Goal: Task Accomplishment & Management: Complete application form

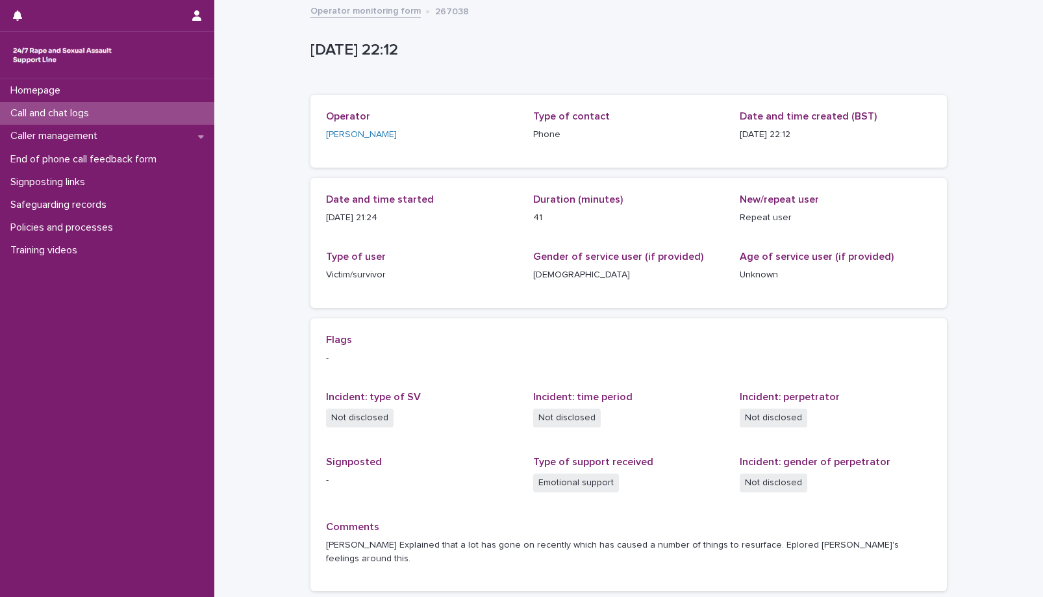
click at [82, 119] on p "Call and chat logs" at bounding box center [52, 113] width 94 height 12
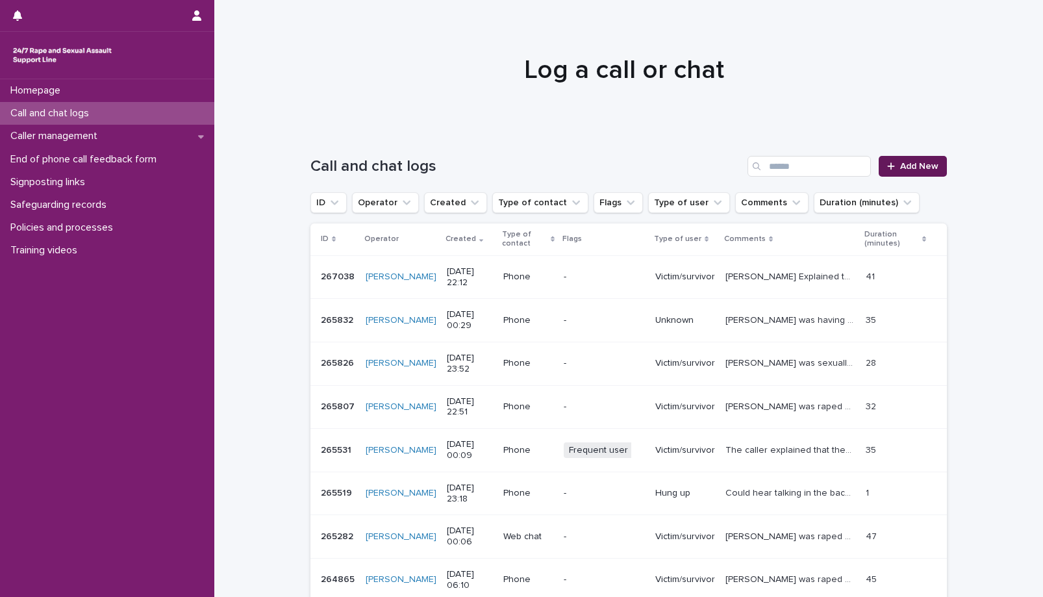
click at [912, 165] on span "Add New" at bounding box center [919, 166] width 38 height 9
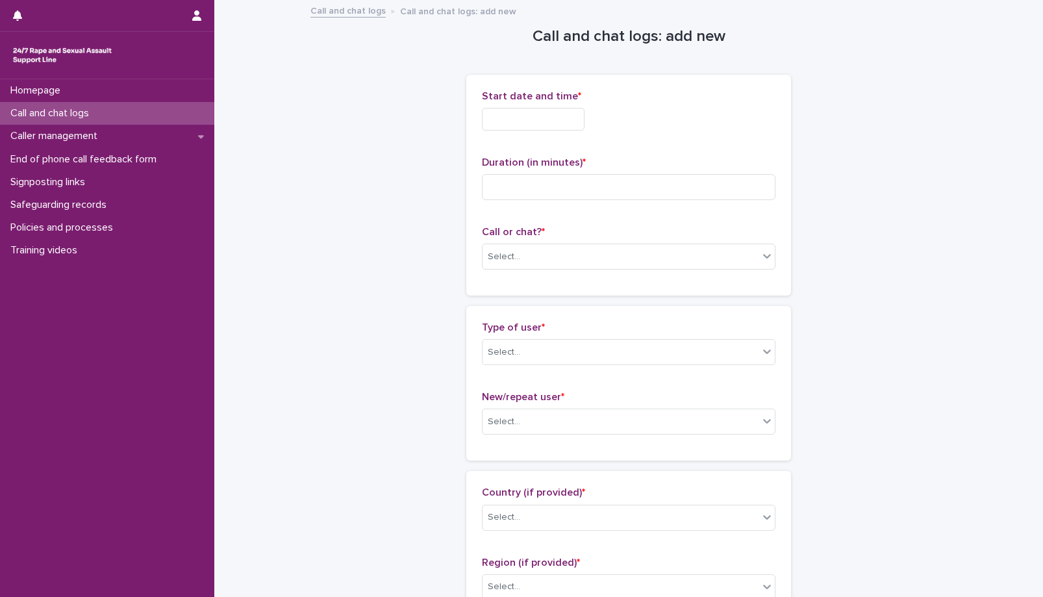
click at [573, 119] on input "text" at bounding box center [533, 119] width 103 height 23
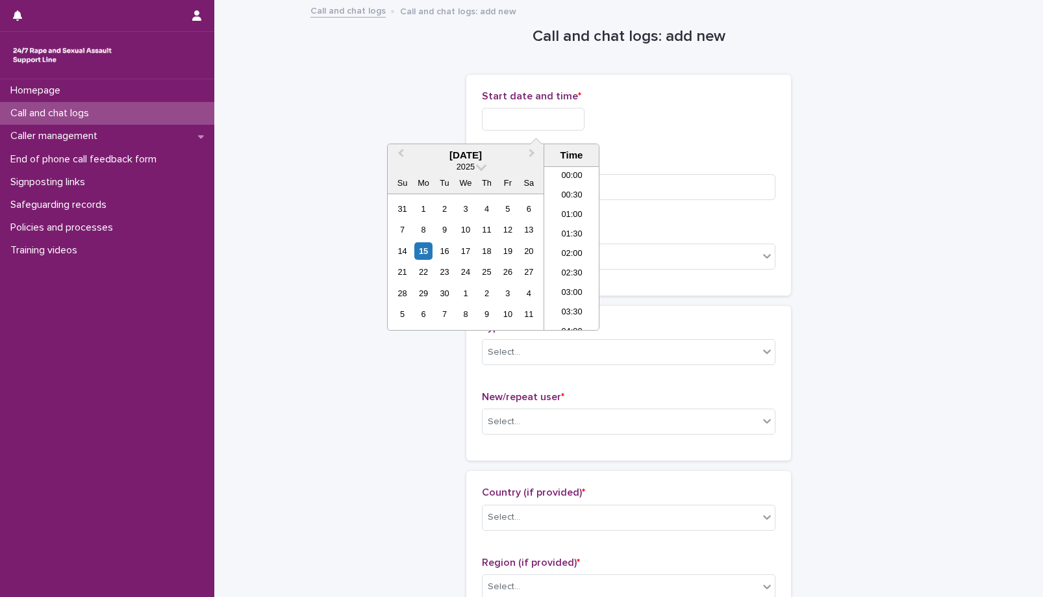
scroll to position [772, 0]
click at [427, 256] on div "15" at bounding box center [423, 251] width 18 height 18
drag, startPoint x: 576, startPoint y: 298, endPoint x: 569, endPoint y: 270, distance: 28.8
click at [575, 298] on li "23:00" at bounding box center [571, 300] width 55 height 19
click at [556, 119] on input "**********" at bounding box center [533, 119] width 103 height 23
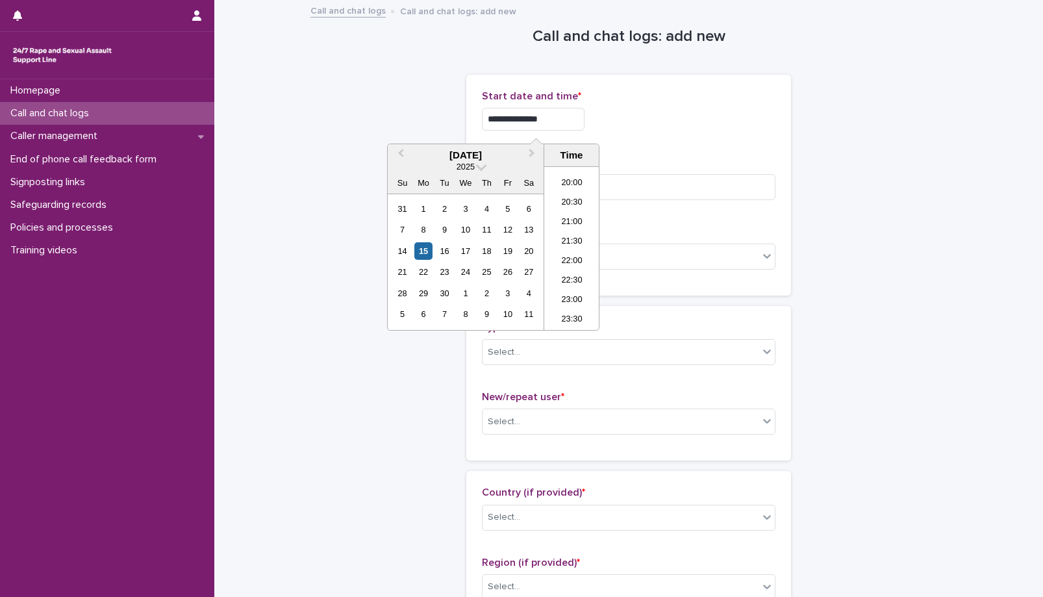
type input "**********"
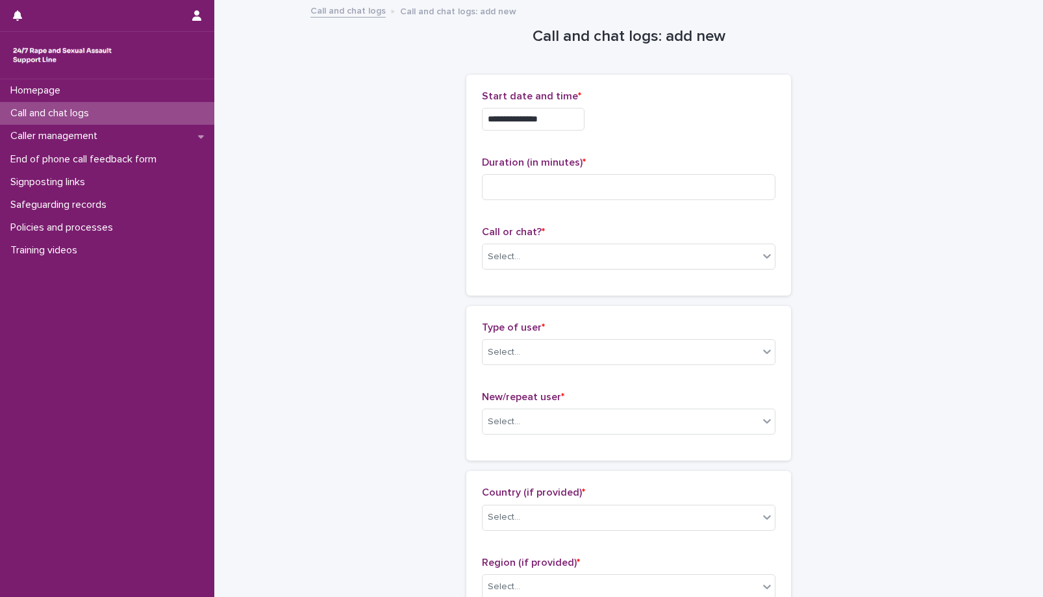
click at [645, 119] on div "**********" at bounding box center [628, 119] width 293 height 23
click at [569, 191] on input at bounding box center [628, 187] width 293 height 26
type input "*"
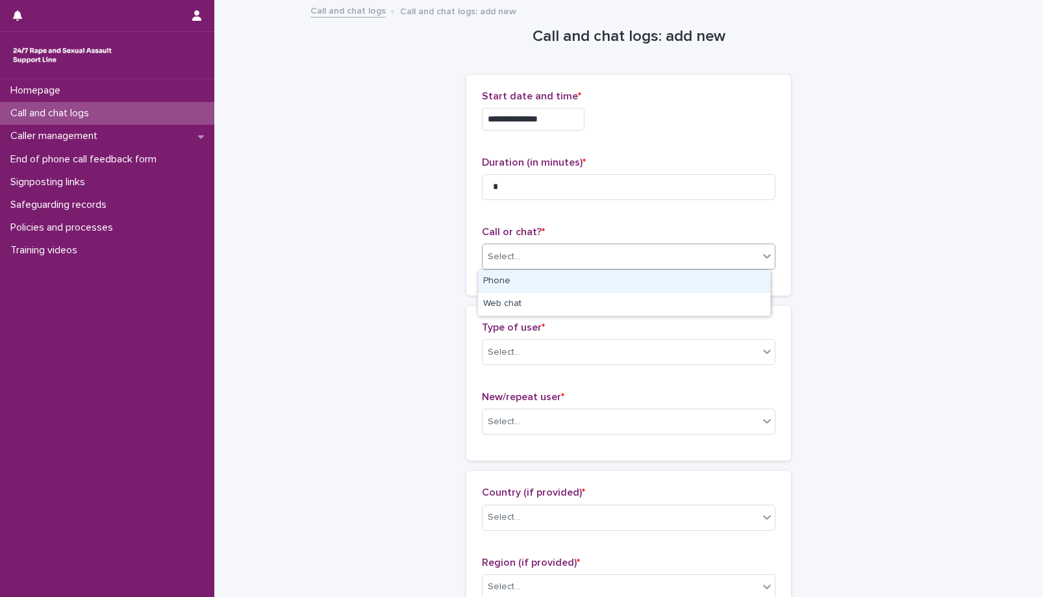
click at [554, 269] on body "**********" at bounding box center [521, 298] width 1043 height 597
click at [533, 283] on div "Phone" at bounding box center [624, 281] width 292 height 23
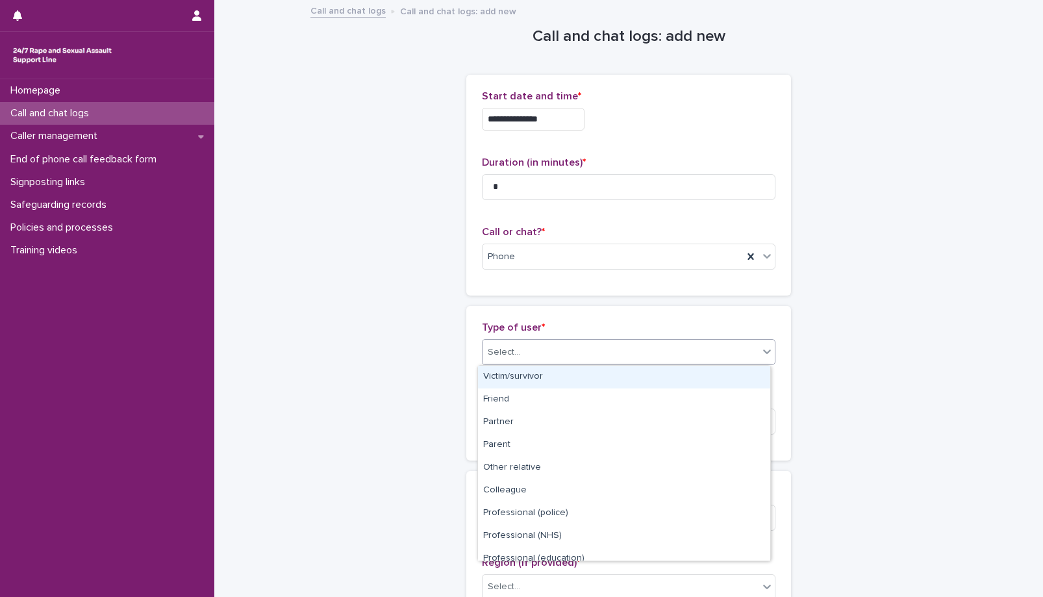
click at [542, 354] on div "Select..." at bounding box center [620, 352] width 276 height 21
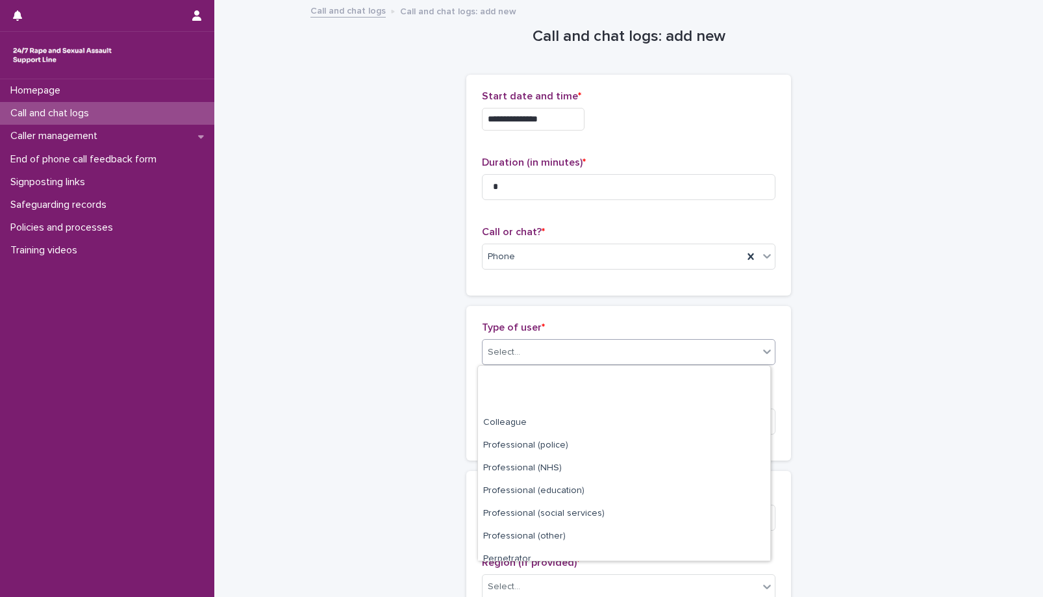
scroll to position [146, 0]
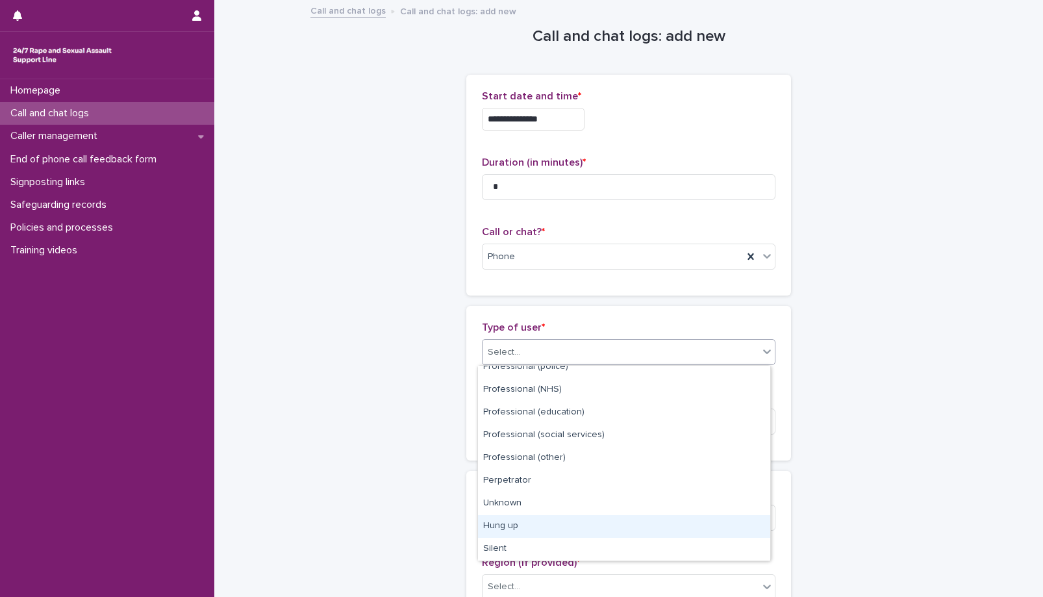
click at [510, 534] on div "Hung up" at bounding box center [624, 526] width 292 height 23
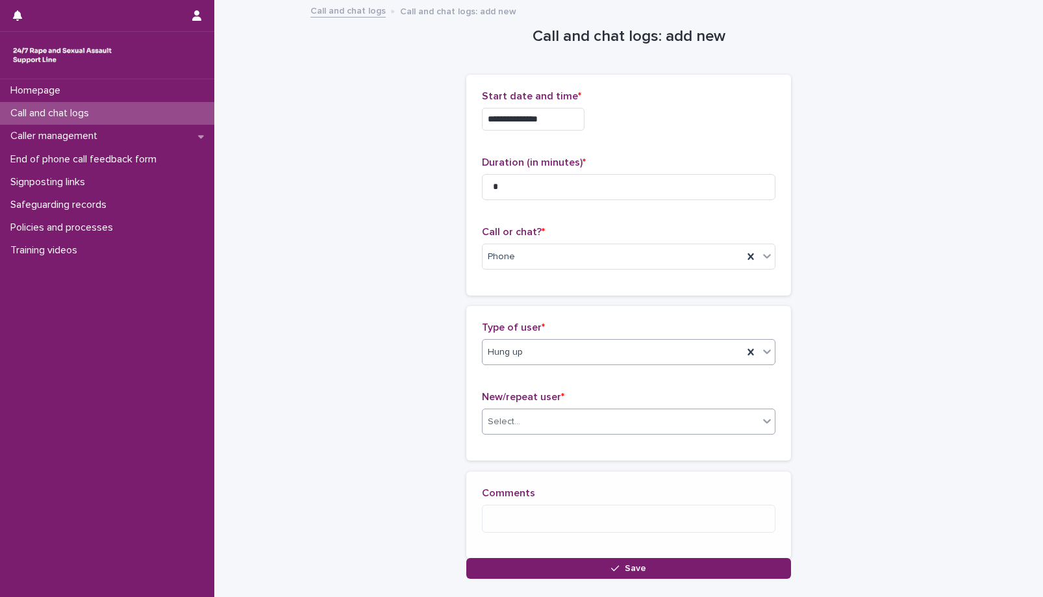
click at [540, 426] on div "Select..." at bounding box center [620, 421] width 276 height 21
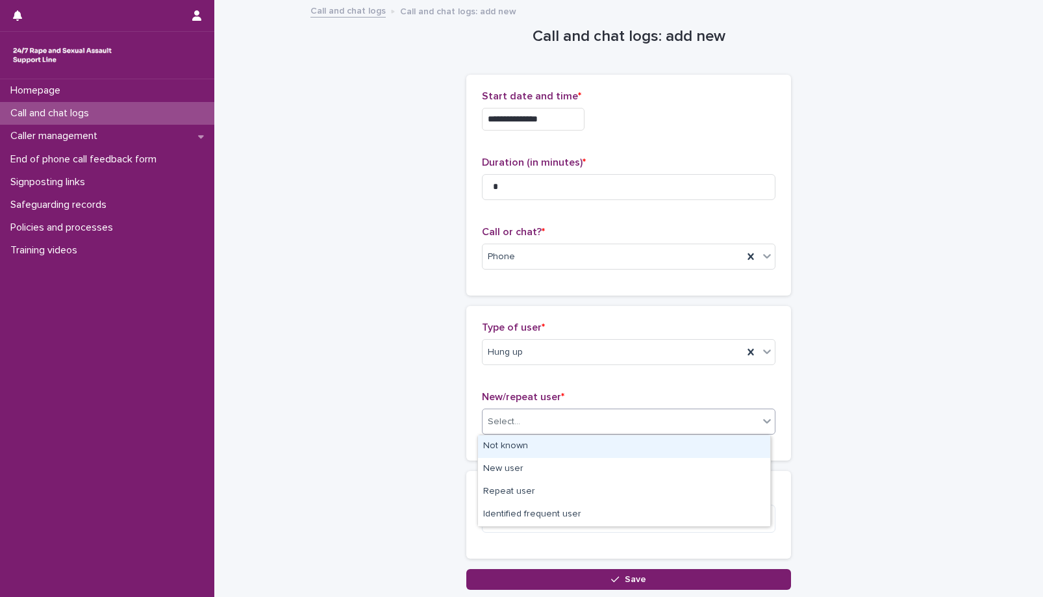
click at [517, 447] on div "Not known" at bounding box center [624, 446] width 292 height 23
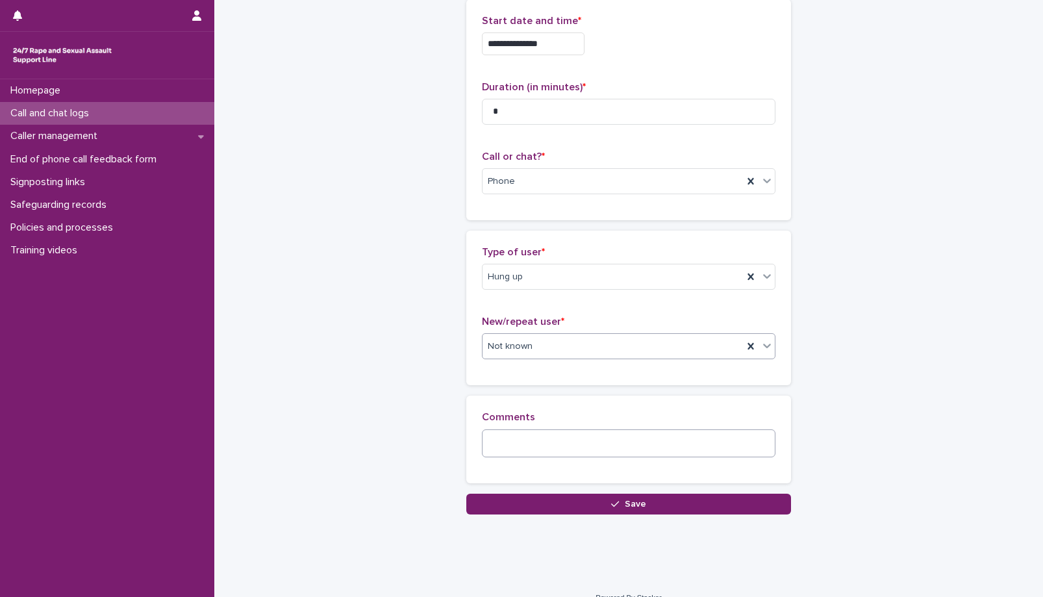
scroll to position [94, 0]
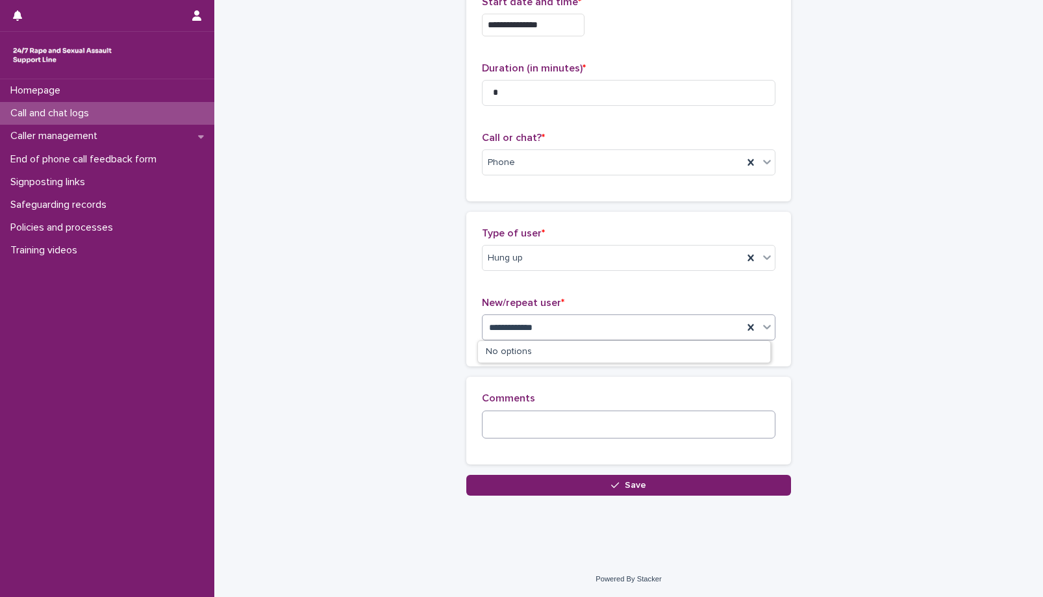
type input "**********"
click at [530, 327] on div "Not known" at bounding box center [612, 327] width 260 height 21
click at [528, 427] on textarea at bounding box center [628, 424] width 293 height 28
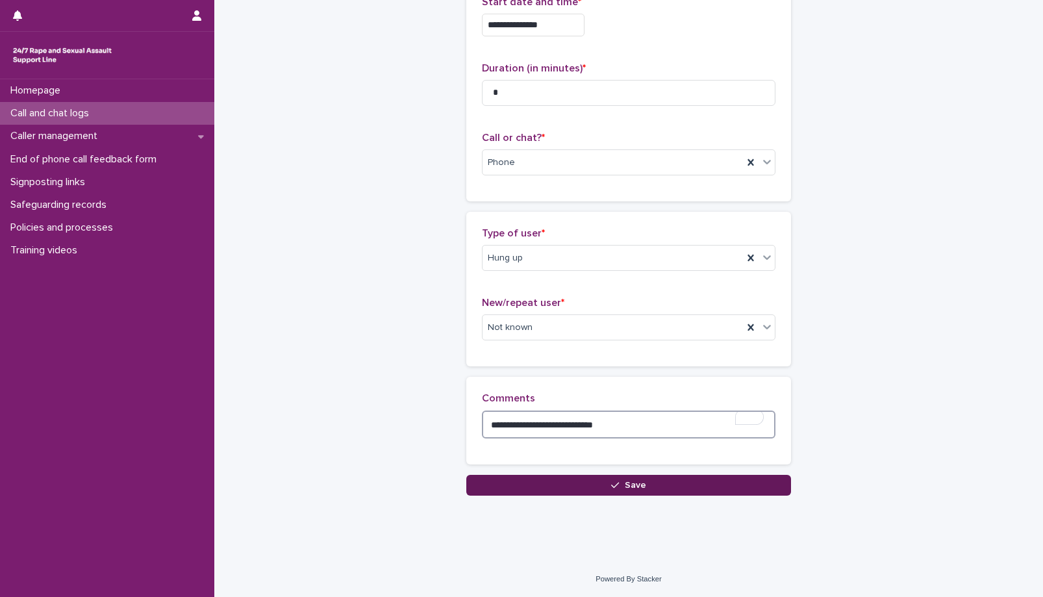
type textarea "**********"
click at [639, 488] on span "Save" at bounding box center [635, 484] width 21 height 9
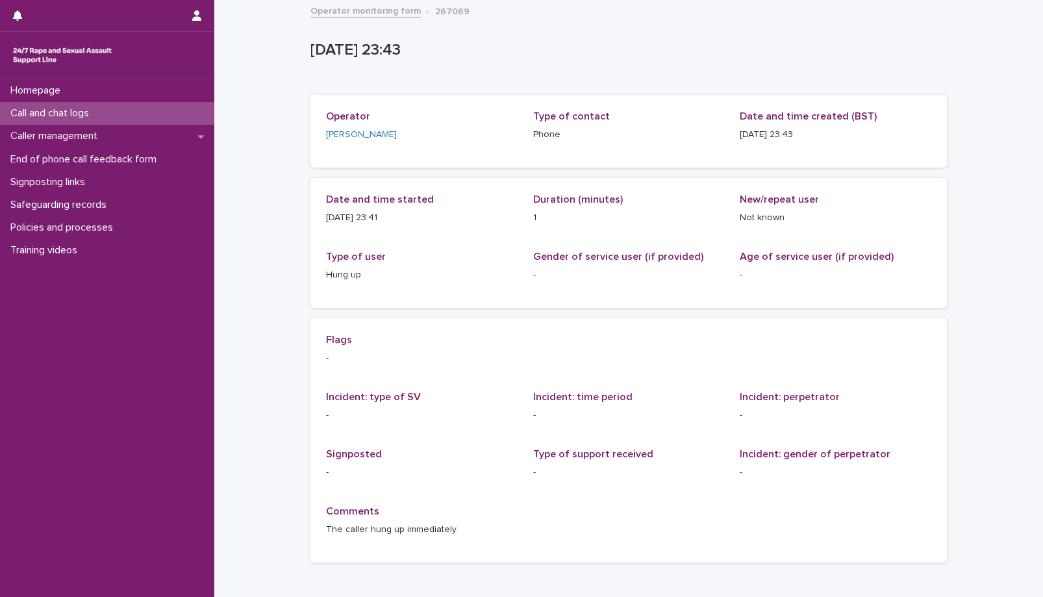
click at [82, 115] on p "Call and chat logs" at bounding box center [52, 113] width 94 height 12
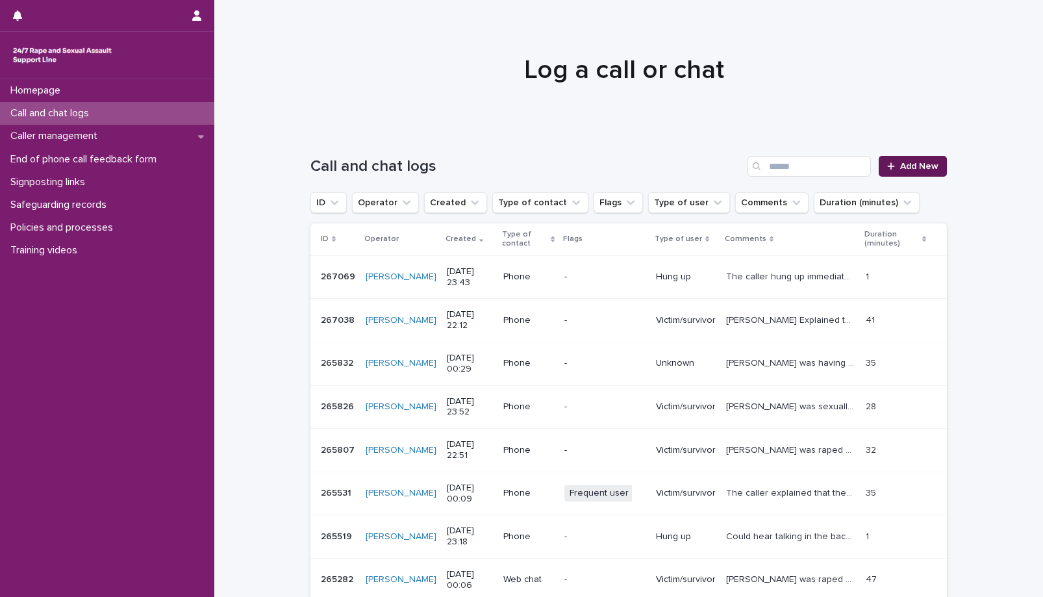
click at [909, 170] on span "Add New" at bounding box center [919, 166] width 38 height 9
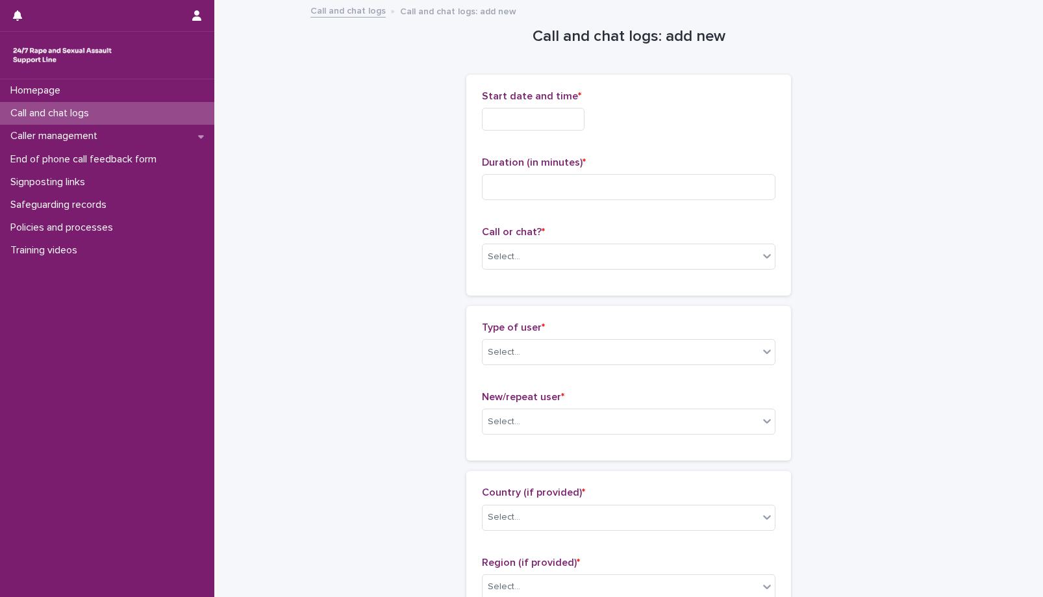
click at [569, 120] on input "text" at bounding box center [533, 119] width 103 height 23
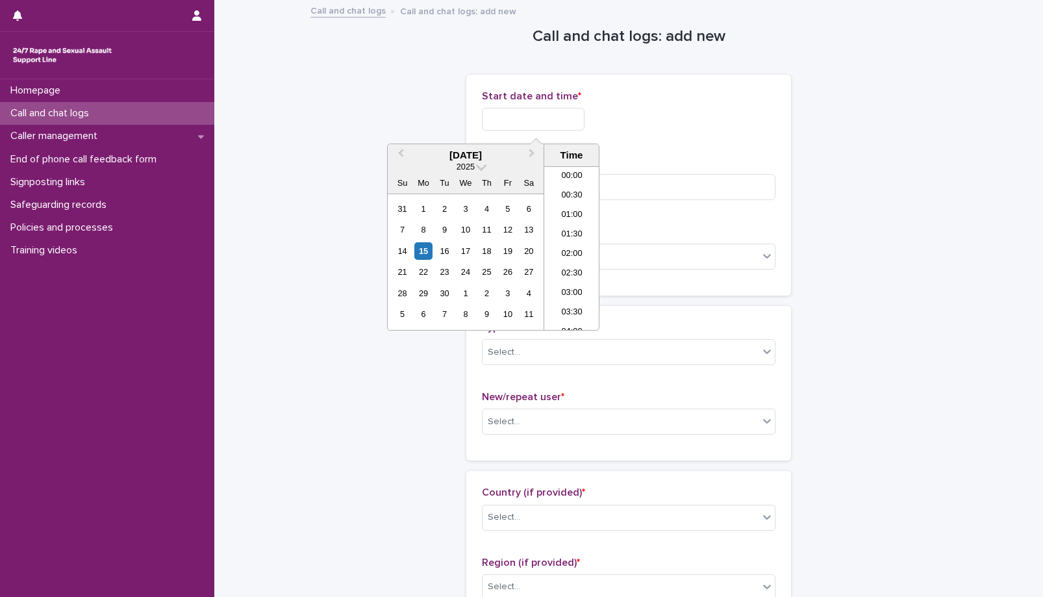
scroll to position [772, 0]
click at [568, 304] on li "23:00" at bounding box center [571, 300] width 55 height 19
click at [569, 123] on input "**********" at bounding box center [533, 119] width 103 height 23
type input "**********"
click at [690, 134] on div "**********" at bounding box center [628, 115] width 293 height 51
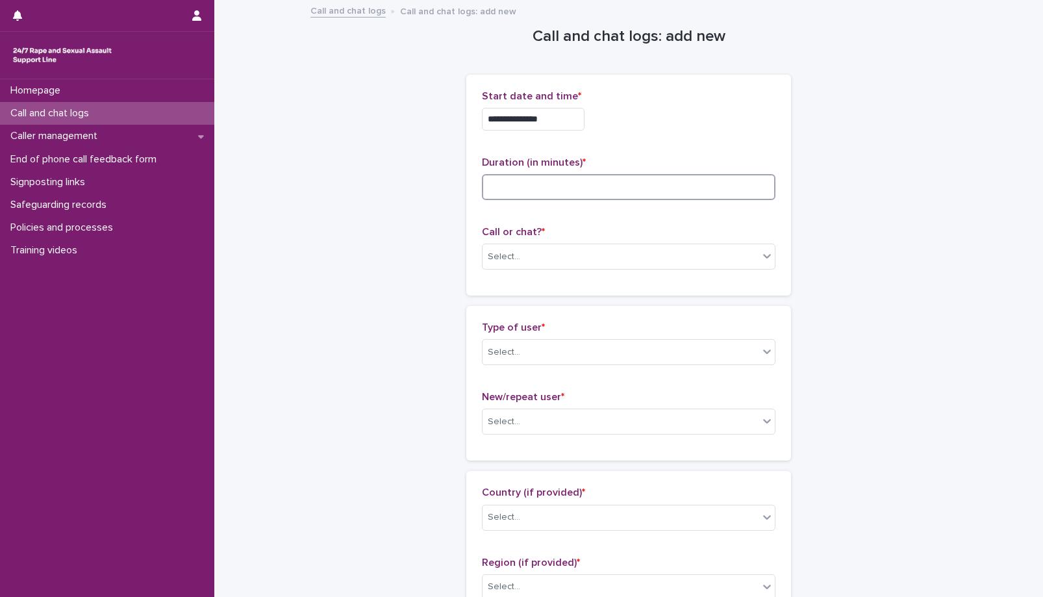
click at [592, 184] on input at bounding box center [628, 187] width 293 height 26
type input "*"
click at [574, 260] on div "Select..." at bounding box center [620, 256] width 276 height 21
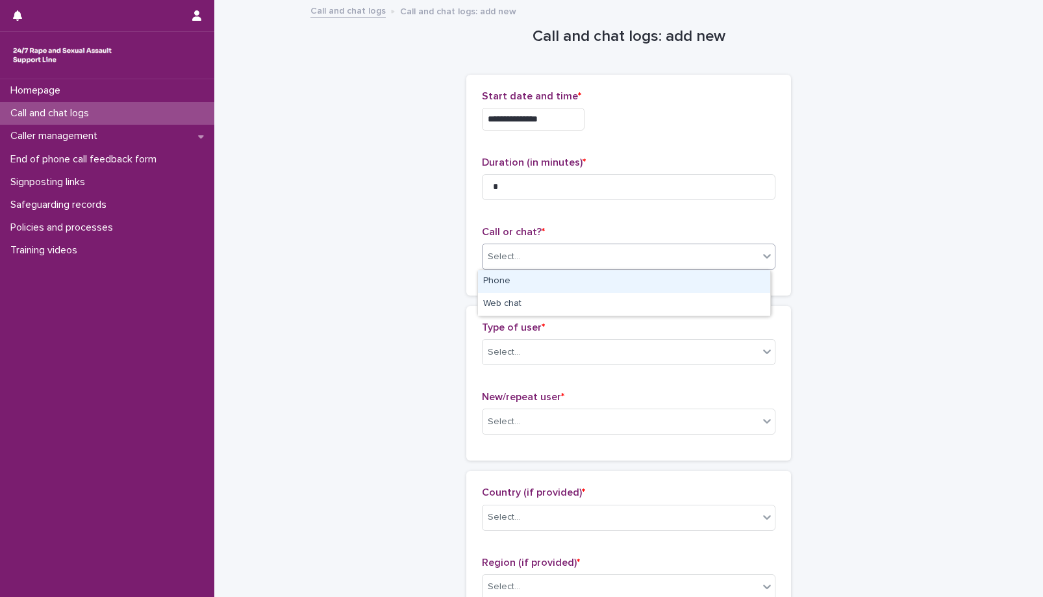
click at [507, 271] on div "Phone" at bounding box center [624, 281] width 292 height 23
click at [532, 348] on div "Select..." at bounding box center [620, 352] width 276 height 21
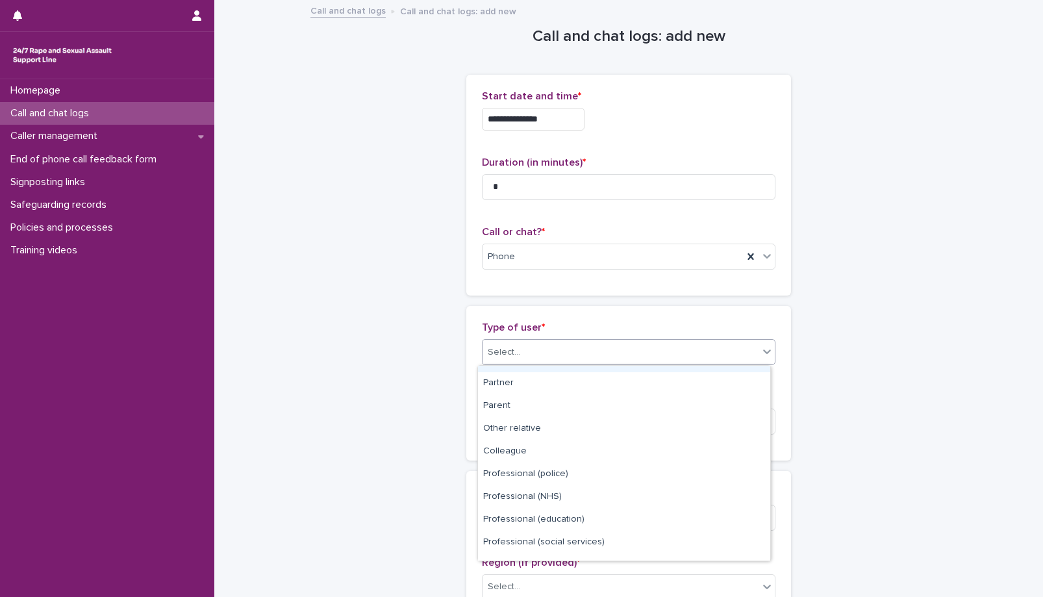
scroll to position [146, 0]
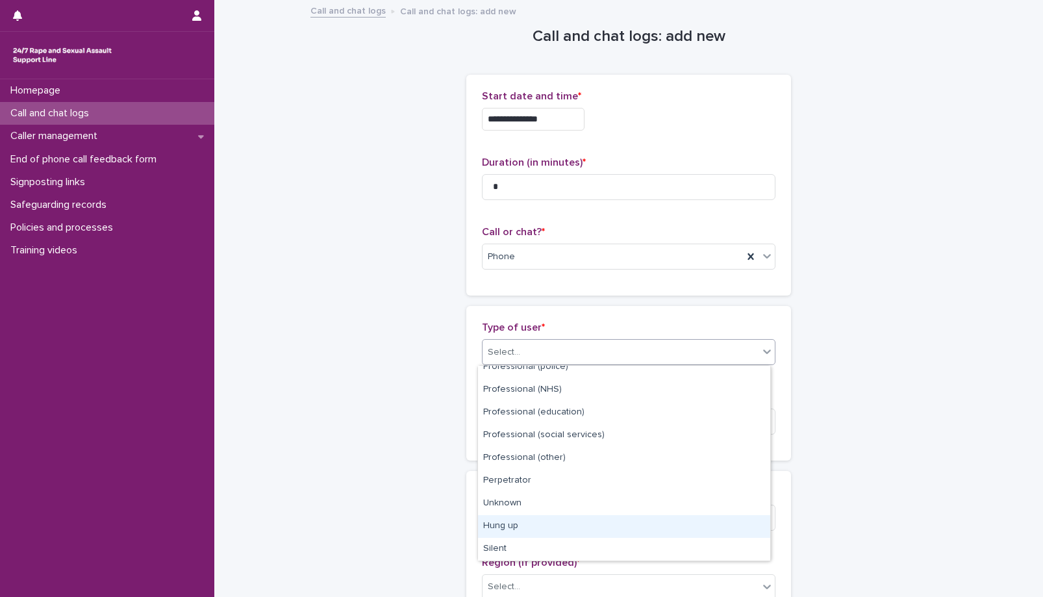
click at [511, 530] on div "Hung up" at bounding box center [624, 526] width 292 height 23
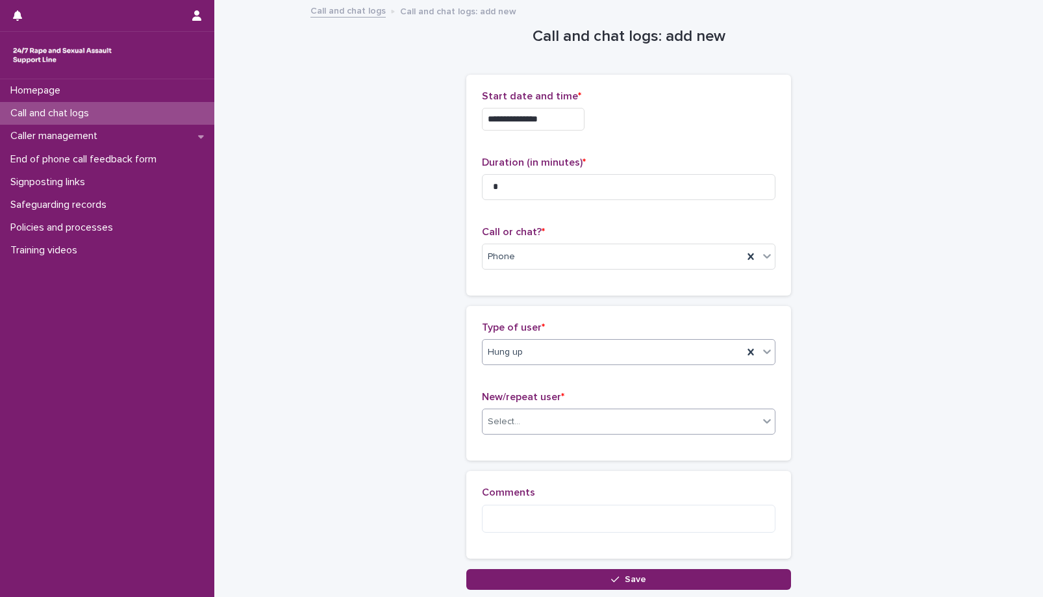
click at [523, 417] on div "Select..." at bounding box center [620, 421] width 276 height 21
click at [510, 450] on div "Not known" at bounding box center [624, 446] width 292 height 23
click at [536, 512] on textarea at bounding box center [628, 518] width 293 height 28
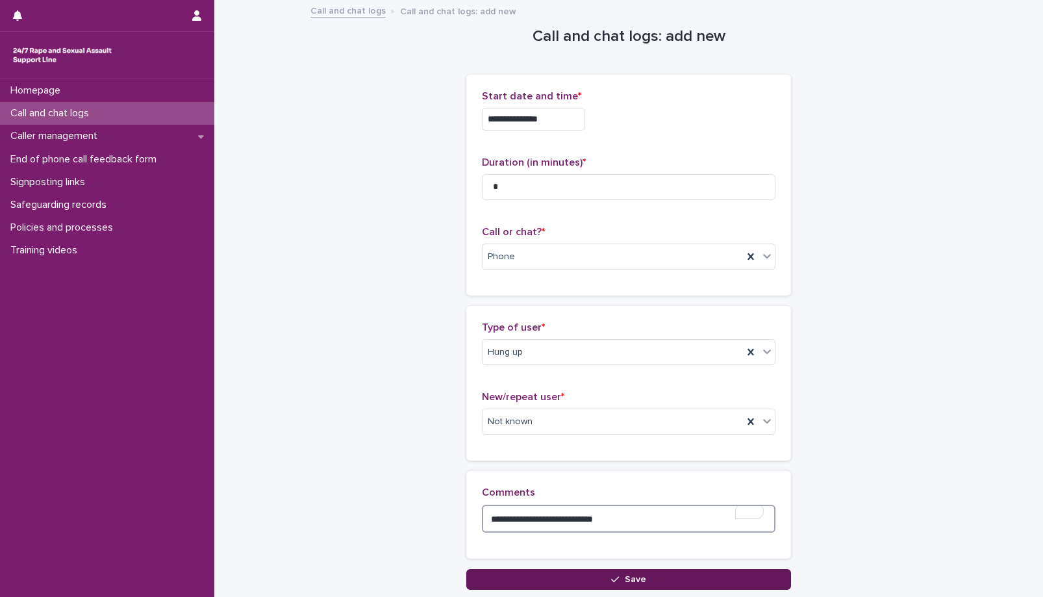
type textarea "**********"
click at [595, 583] on button "Save" at bounding box center [628, 579] width 325 height 21
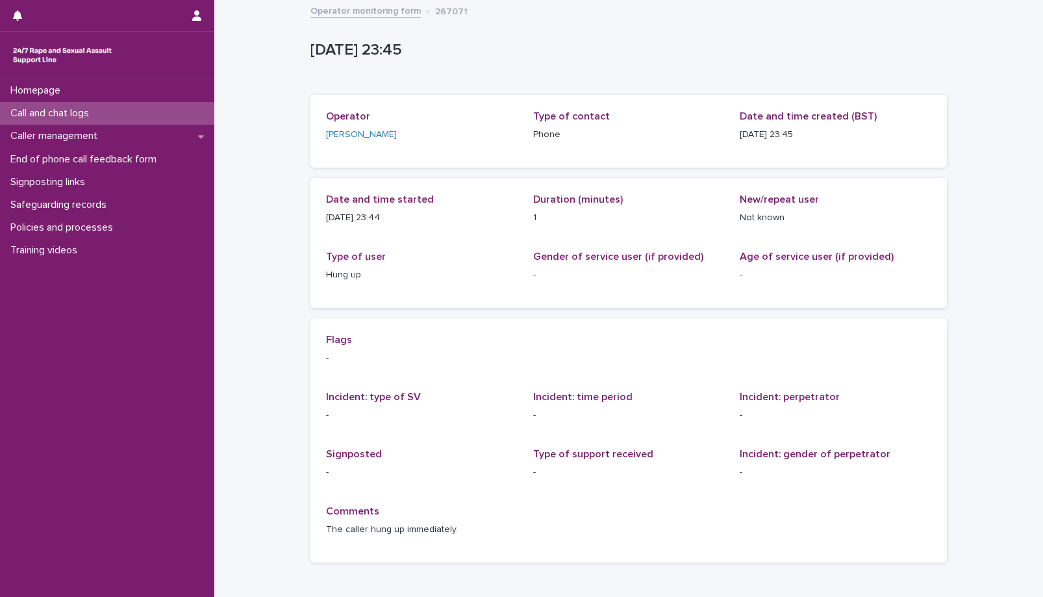
click at [73, 118] on p "Call and chat logs" at bounding box center [52, 113] width 94 height 12
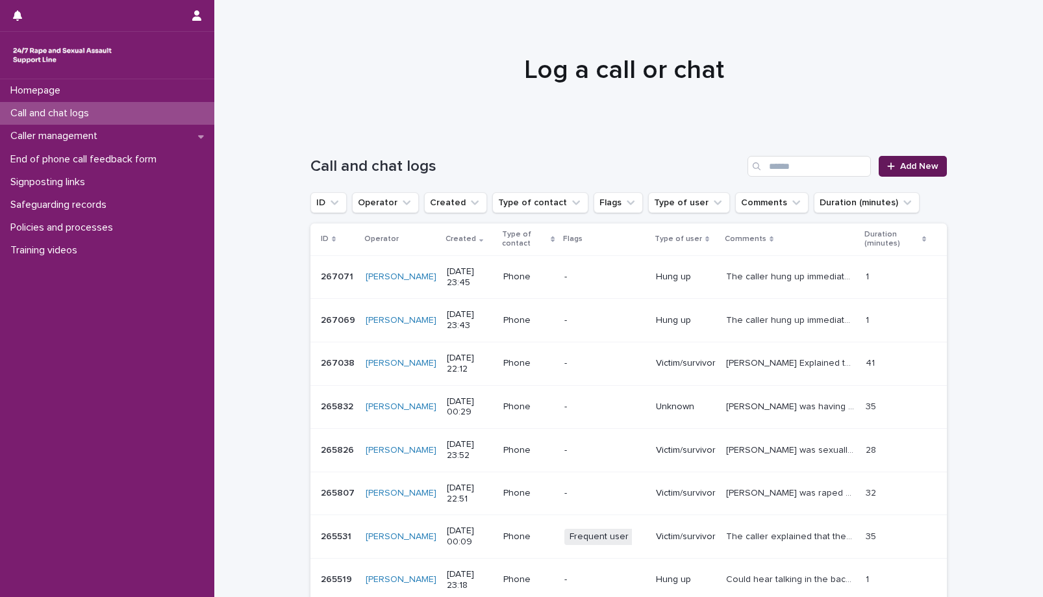
click at [919, 163] on span "Add New" at bounding box center [919, 166] width 38 height 9
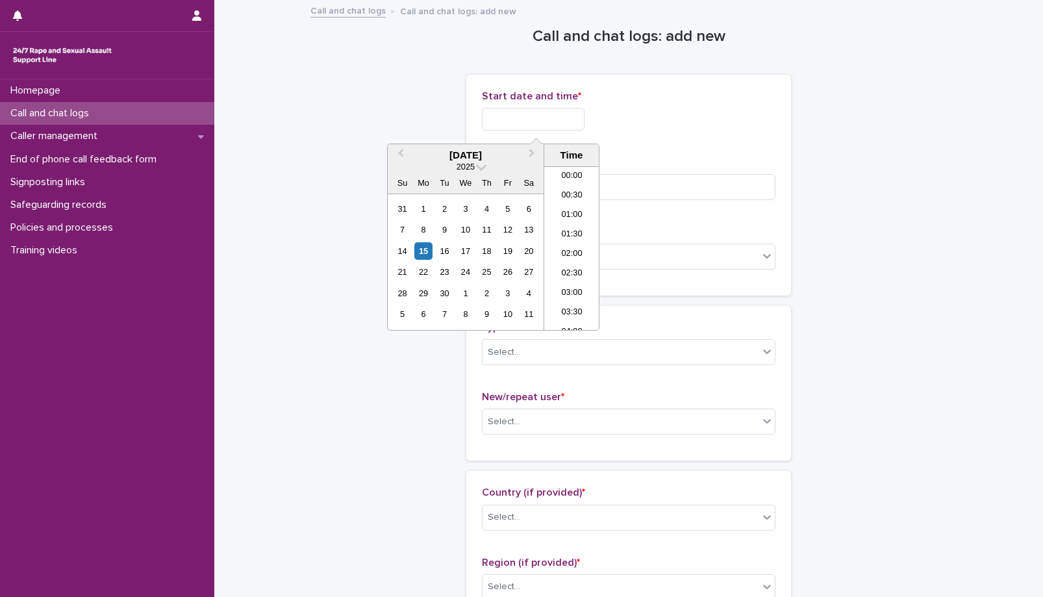
click at [557, 112] on input "text" at bounding box center [533, 119] width 103 height 23
click at [427, 255] on div "15" at bounding box center [423, 251] width 18 height 18
click at [575, 306] on li "23:00" at bounding box center [571, 300] width 55 height 19
click at [558, 122] on input "**********" at bounding box center [533, 119] width 103 height 23
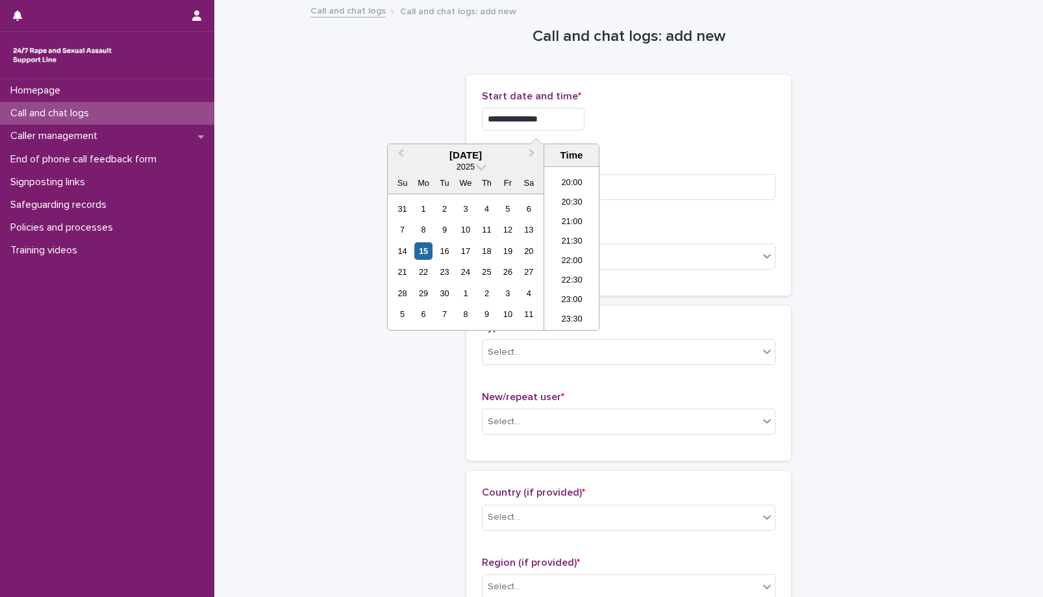
click at [606, 110] on div "**********" at bounding box center [628, 115] width 293 height 51
click at [565, 122] on input "**********" at bounding box center [533, 119] width 103 height 23
type input "**********"
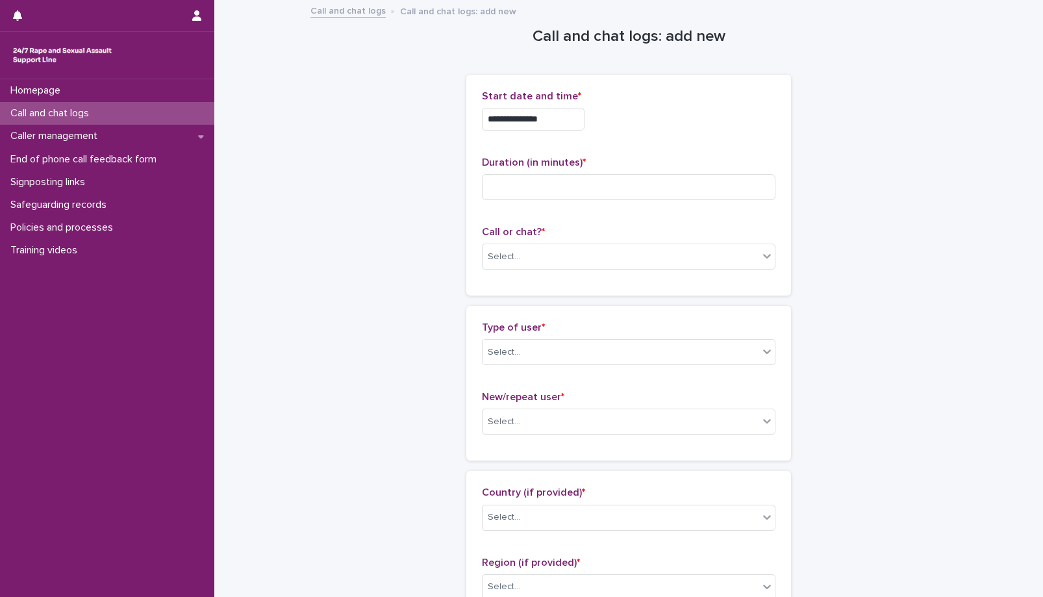
click at [680, 119] on div "**********" at bounding box center [628, 119] width 293 height 23
click at [523, 196] on input at bounding box center [628, 187] width 293 height 26
type input "*"
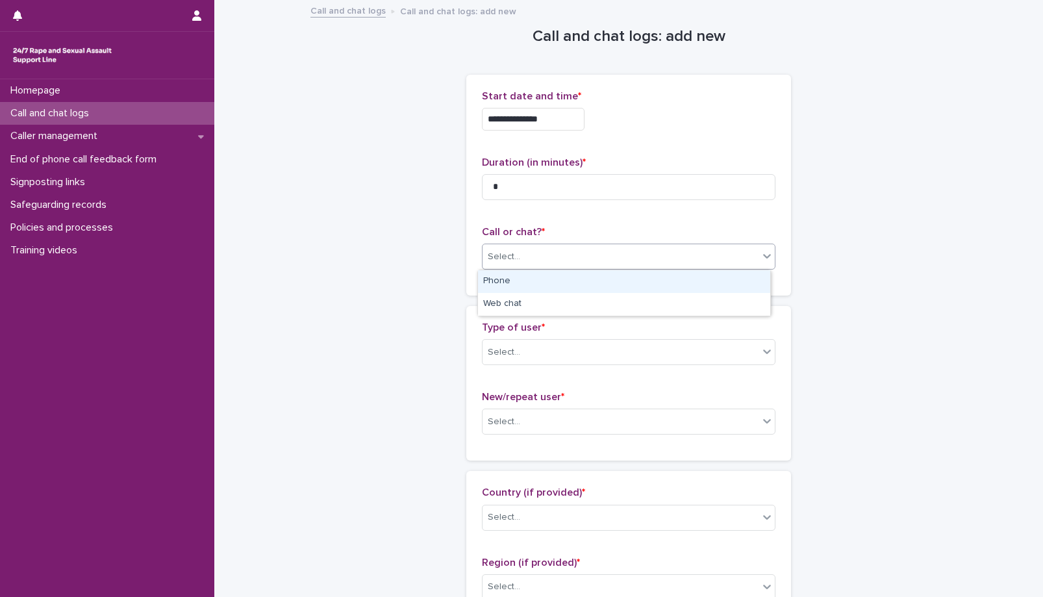
click at [543, 264] on div "Select..." at bounding box center [620, 256] width 276 height 21
click at [490, 278] on div "Phone" at bounding box center [624, 281] width 292 height 23
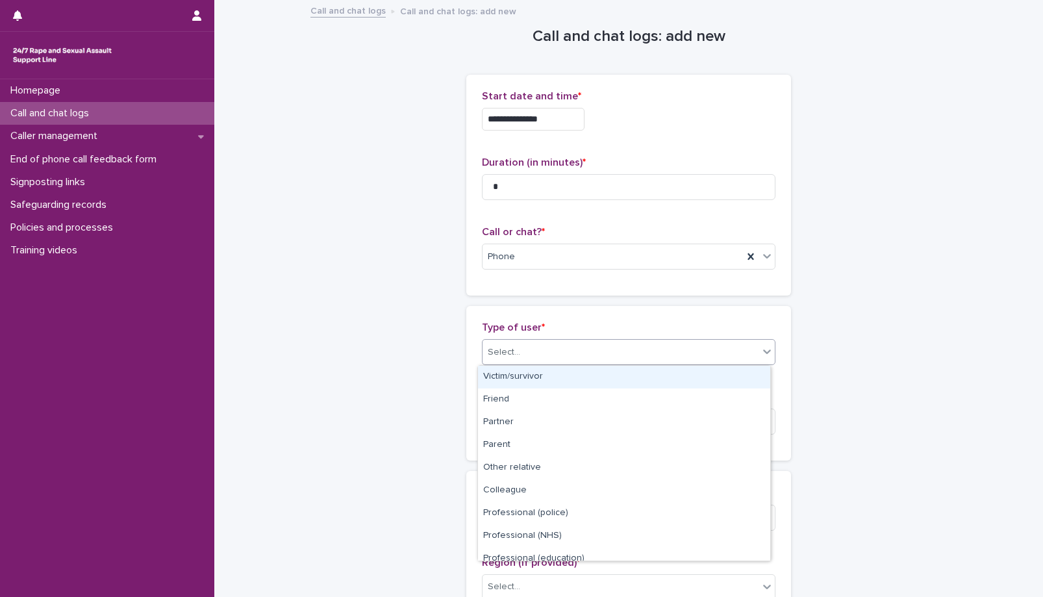
click at [515, 364] on div "Select..." at bounding box center [628, 352] width 293 height 26
click at [522, 379] on div "Victim/survivor" at bounding box center [624, 377] width 292 height 23
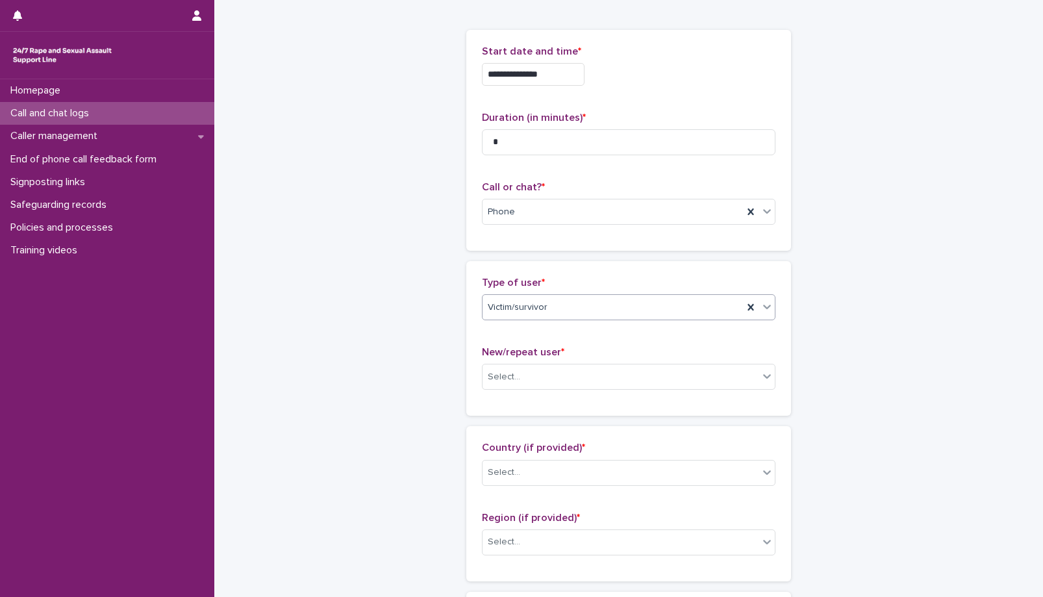
scroll to position [65, 0]
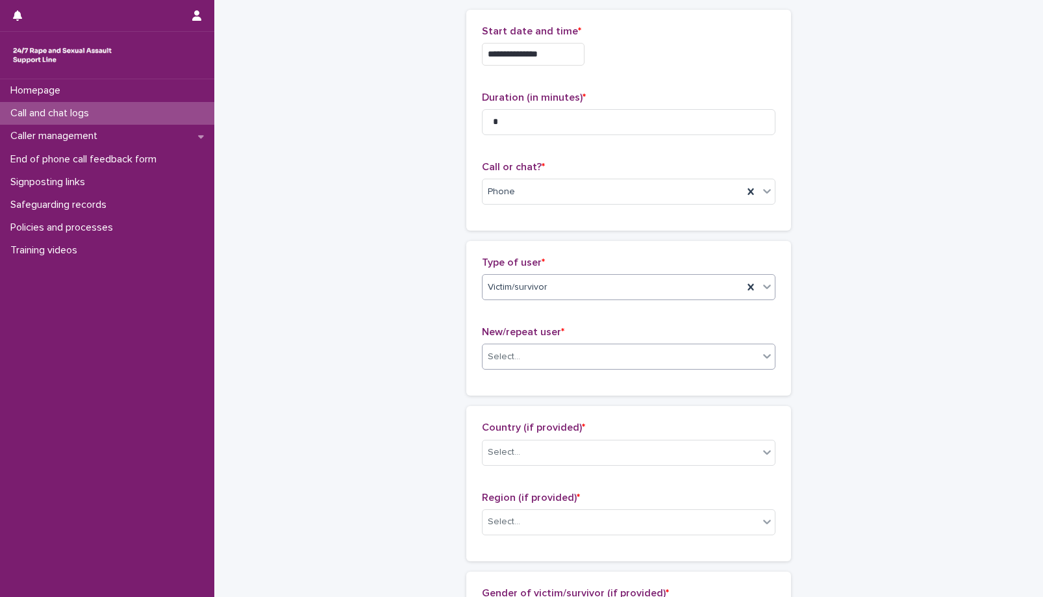
click at [565, 354] on div "Select..." at bounding box center [620, 356] width 276 height 21
click at [533, 382] on div "Not known" at bounding box center [624, 381] width 292 height 23
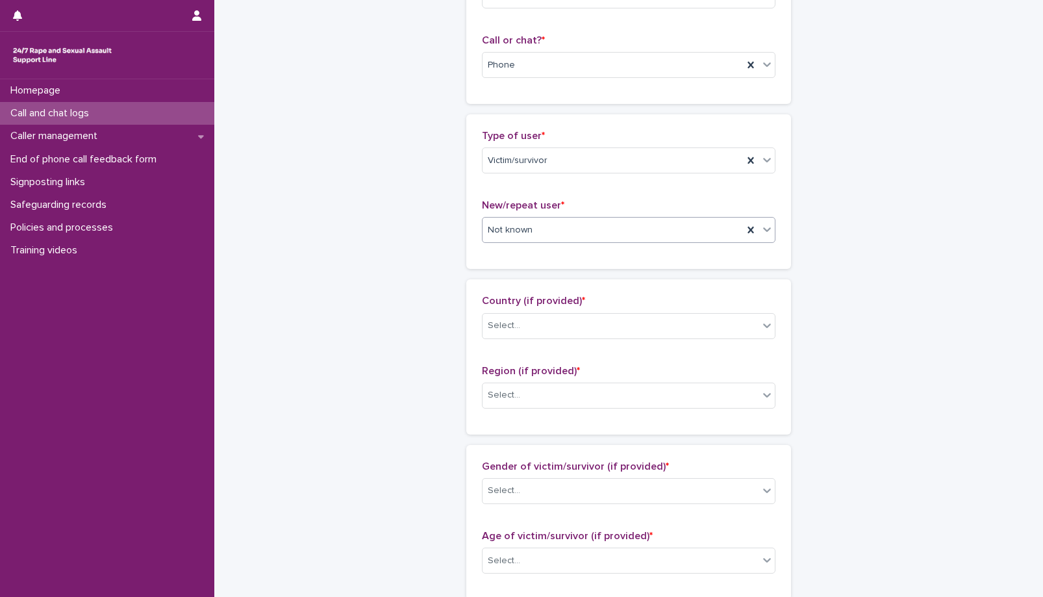
scroll to position [195, 0]
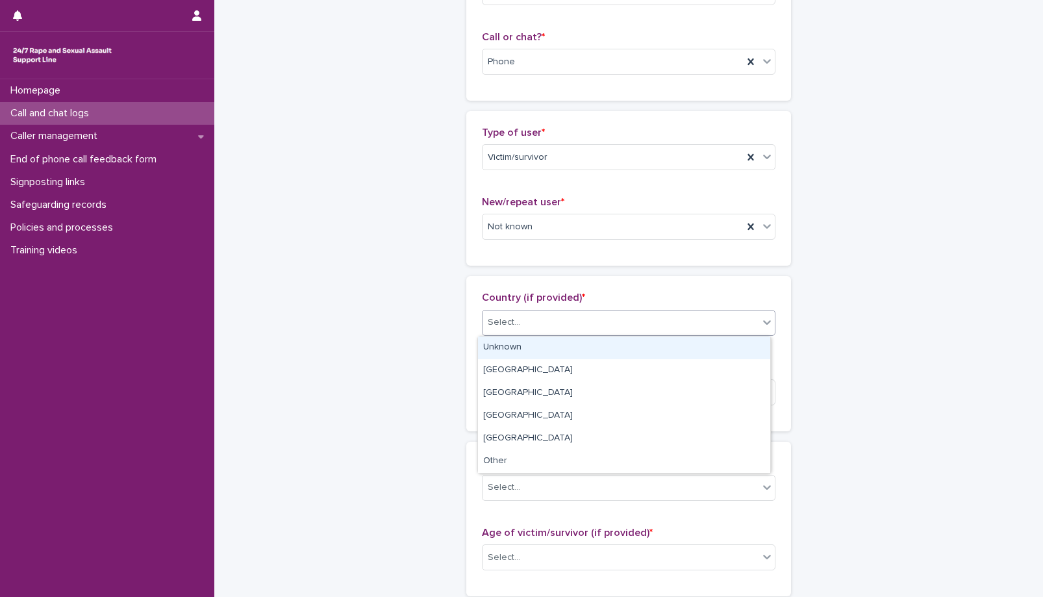
click at [551, 315] on div "Select..." at bounding box center [620, 322] width 276 height 21
click at [516, 351] on div "Unknown" at bounding box center [624, 347] width 292 height 23
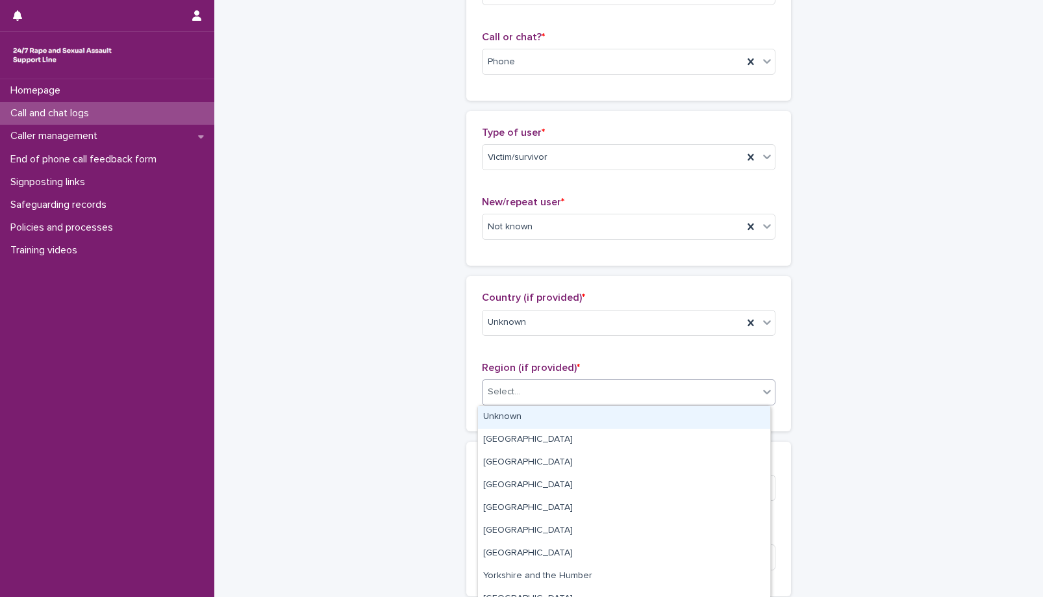
click at [544, 403] on div "Select..." at bounding box center [628, 392] width 293 height 26
click at [525, 420] on div "Unknown" at bounding box center [624, 417] width 292 height 23
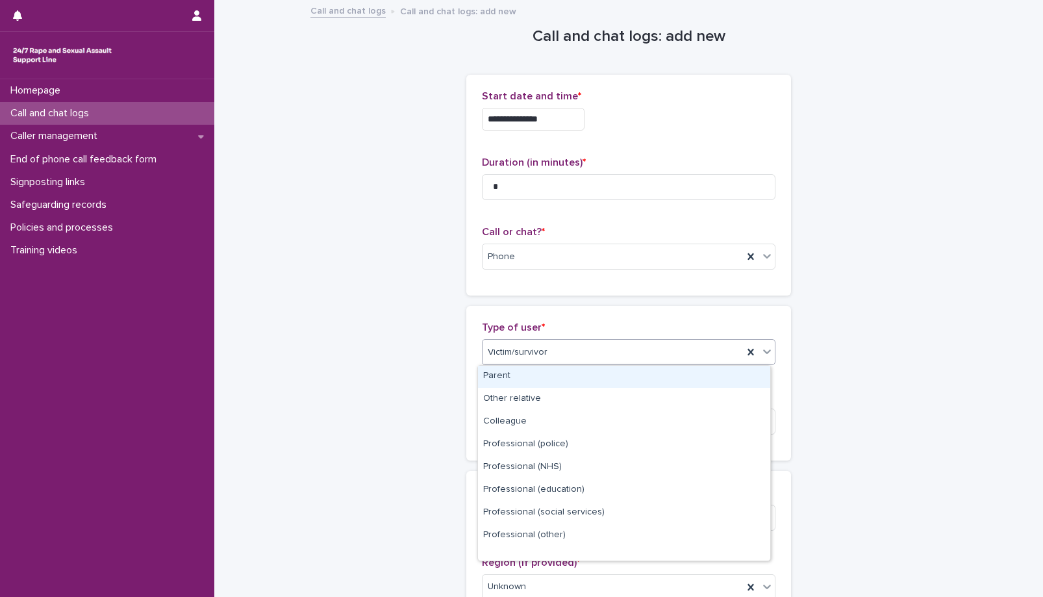
scroll to position [146, 0]
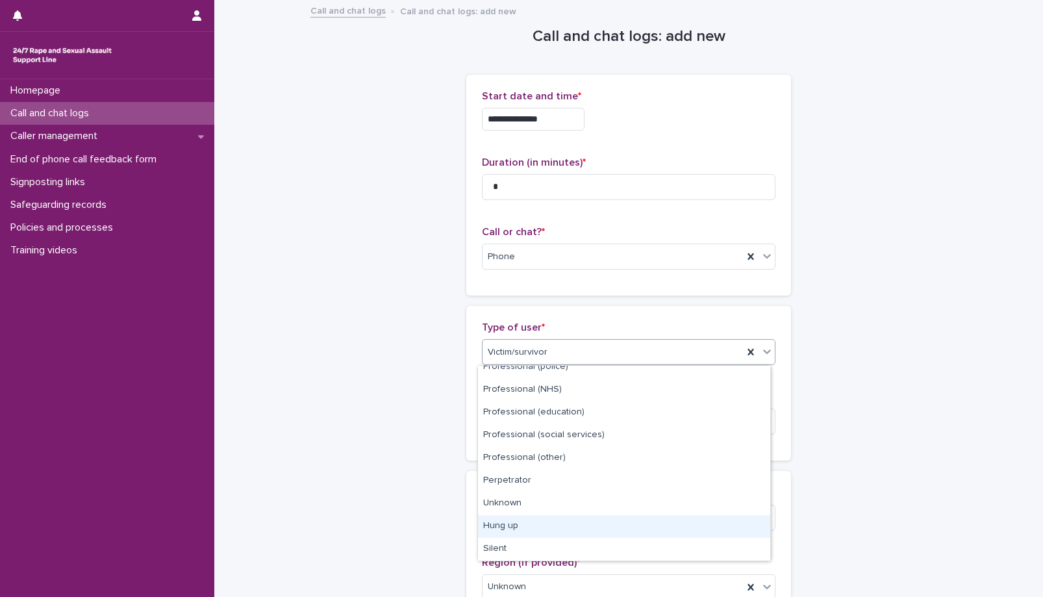
drag, startPoint x: 540, startPoint y: 446, endPoint x: 517, endPoint y: 527, distance: 84.3
click at [517, 527] on div "Hung up" at bounding box center [624, 526] width 292 height 23
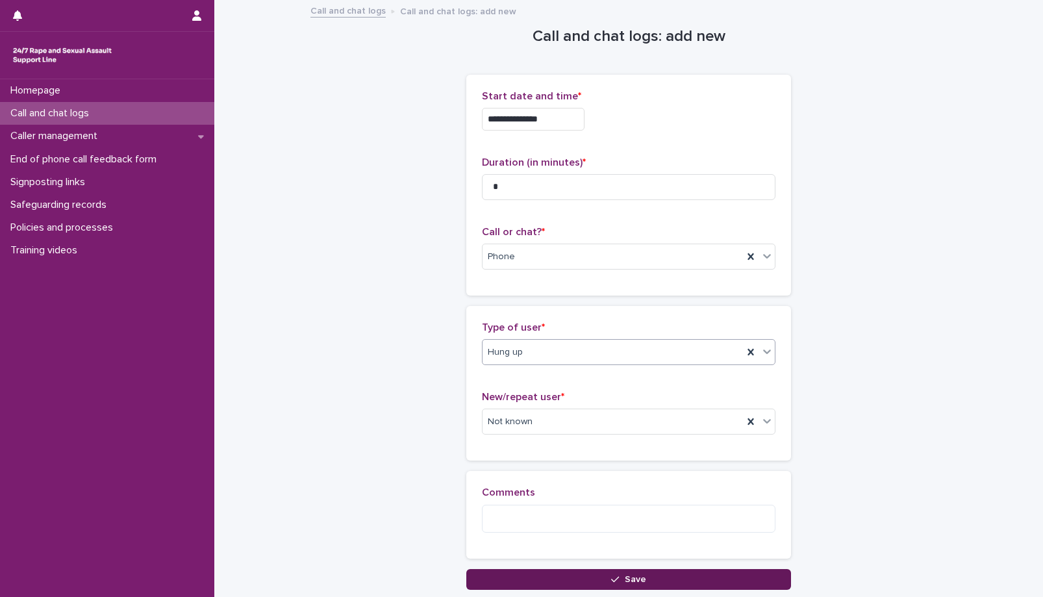
click at [641, 574] on button "Save" at bounding box center [628, 579] width 325 height 21
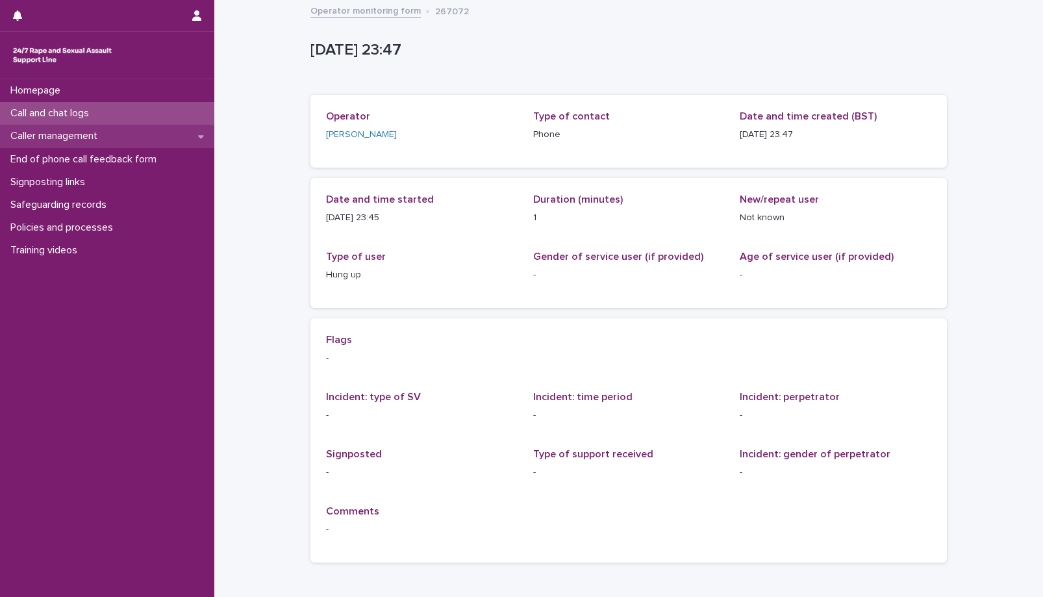
click at [96, 132] on p "Caller management" at bounding box center [56, 136] width 103 height 12
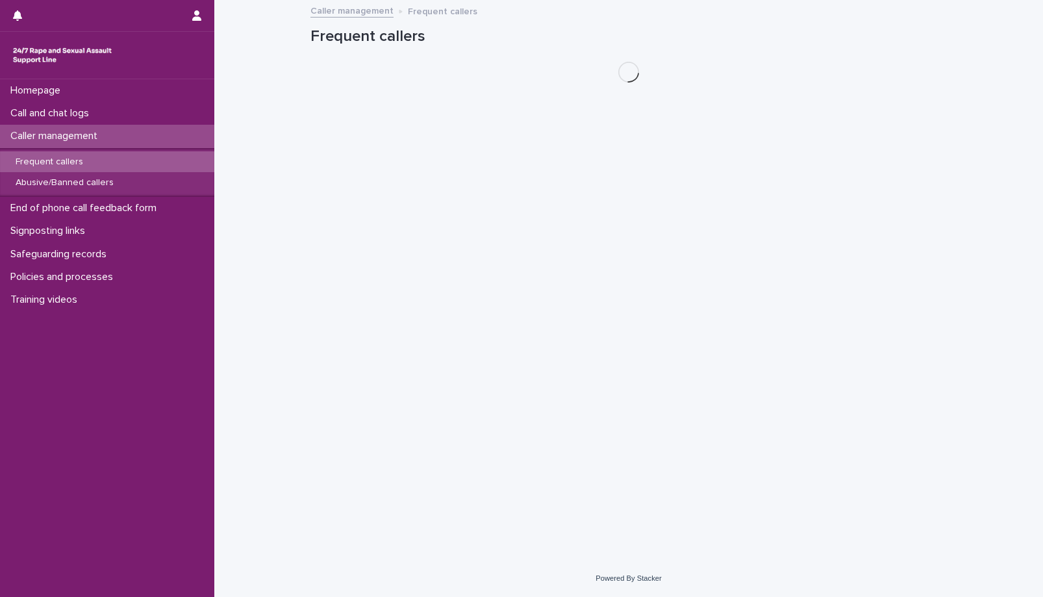
click at [90, 158] on p "Frequent callers" at bounding box center [49, 161] width 88 height 11
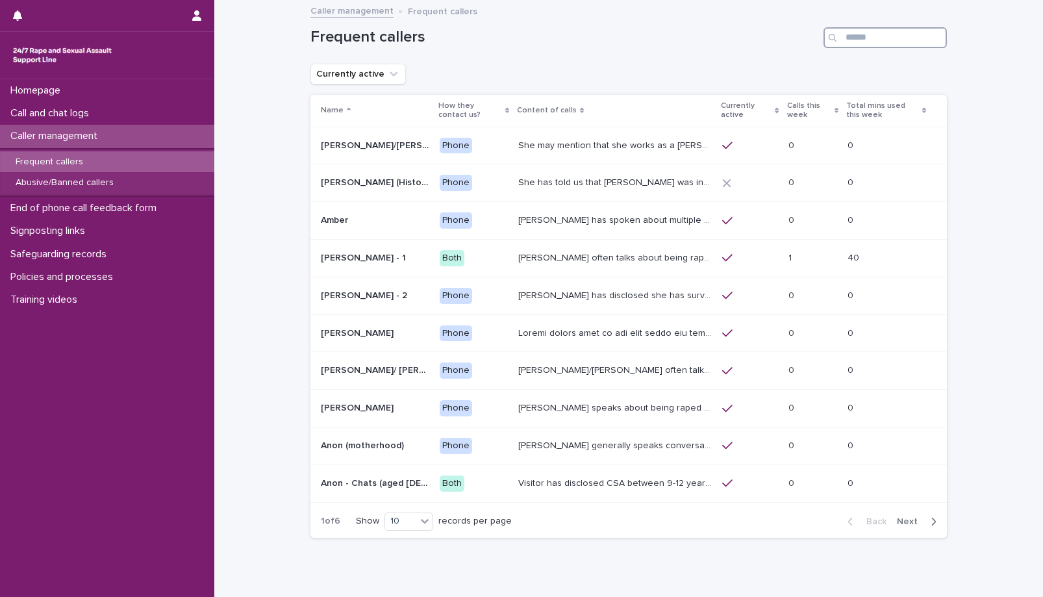
click at [852, 40] on input "Search" at bounding box center [884, 37] width 123 height 21
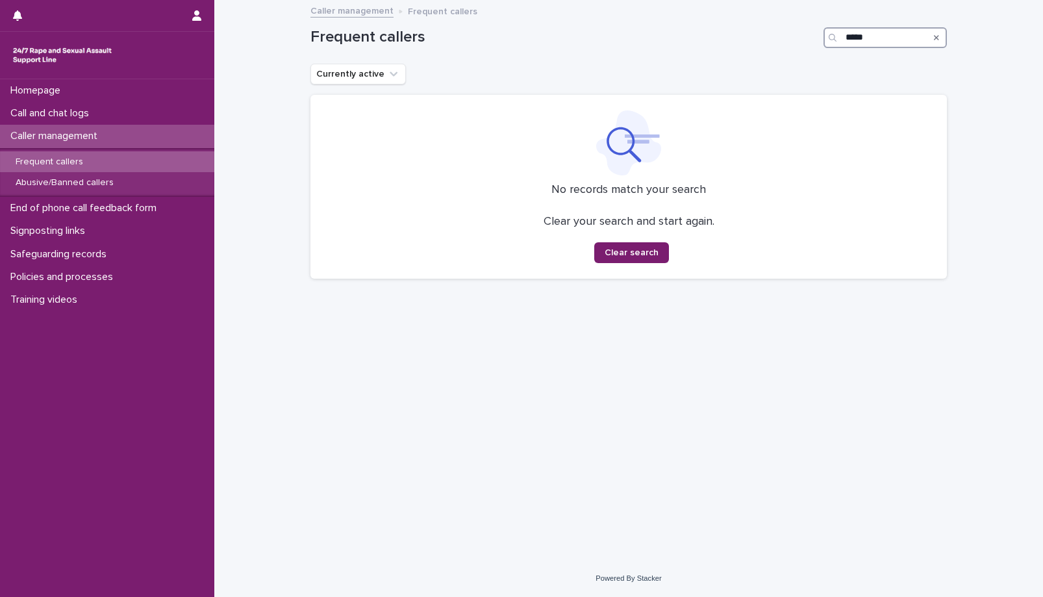
type input "*****"
drag, startPoint x: 77, startPoint y: 160, endPoint x: 145, endPoint y: 150, distance: 69.0
click at [77, 160] on p "Frequent callers" at bounding box center [49, 161] width 88 height 11
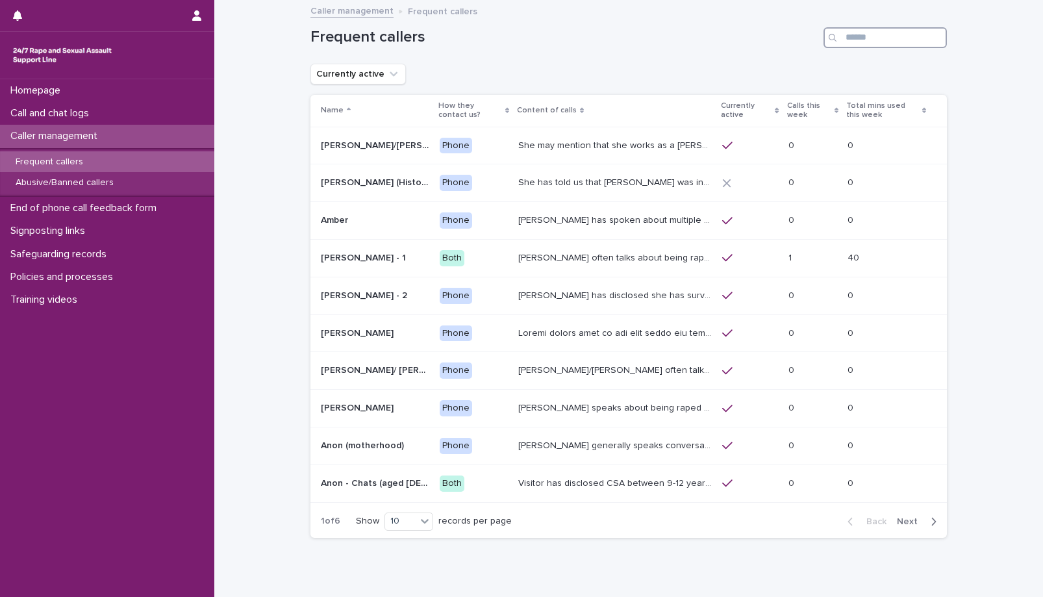
click at [888, 35] on input "Search" at bounding box center [884, 37] width 123 height 21
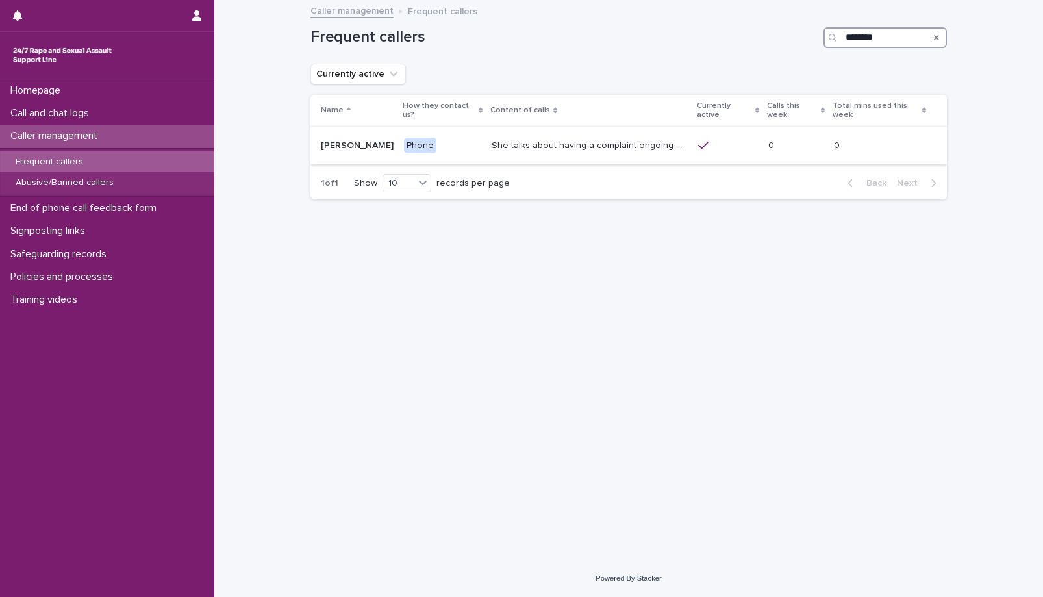
type input "********"
click at [520, 138] on p "She talks about having a complaint ongoing with the police, and may mention tha…" at bounding box center [590, 145] width 199 height 14
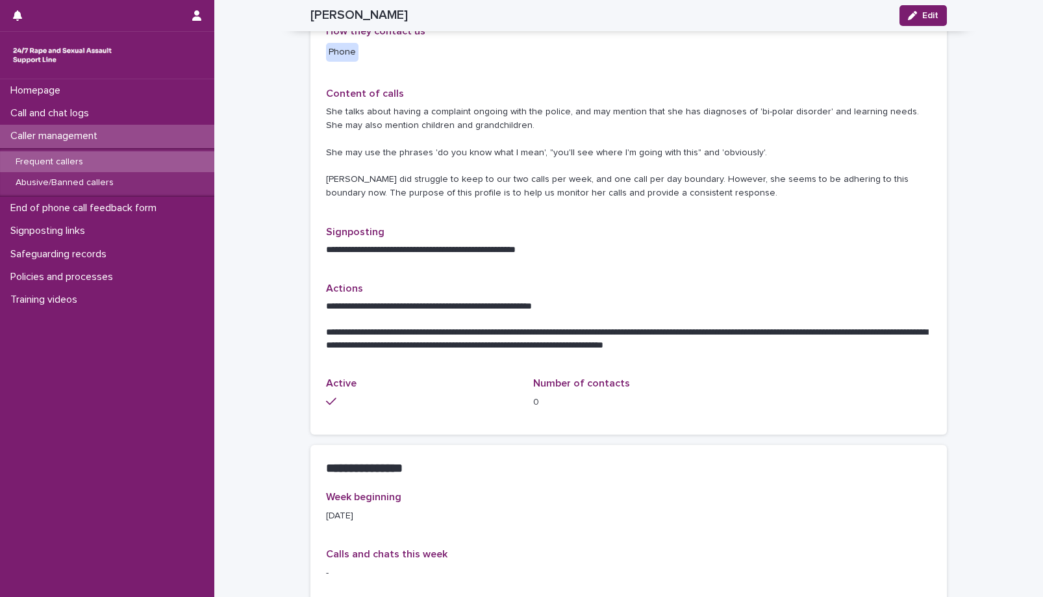
scroll to position [325, 0]
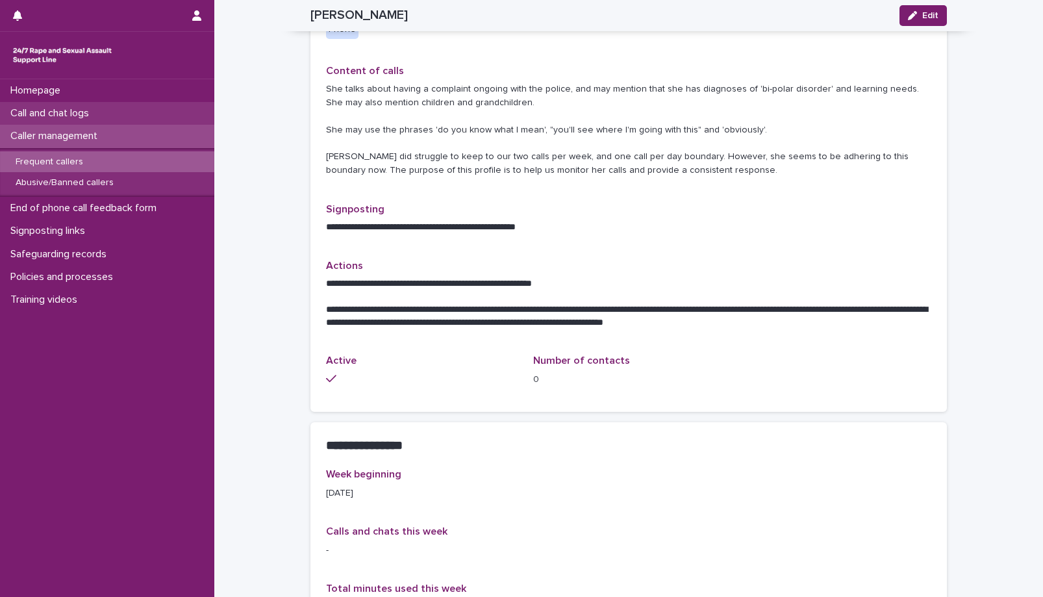
click at [44, 110] on p "Call and chat logs" at bounding box center [52, 113] width 94 height 12
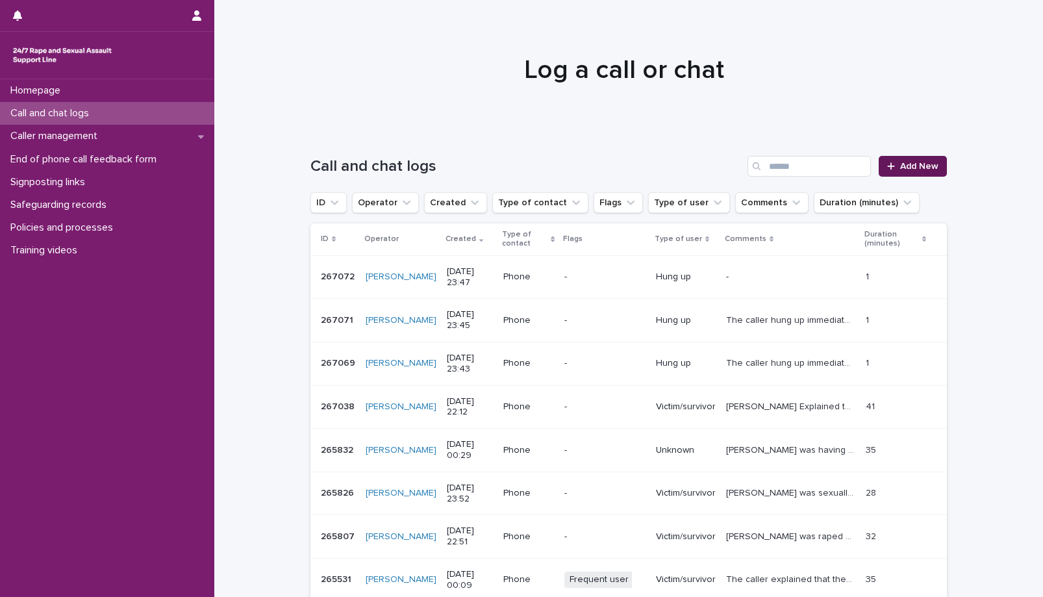
click at [907, 162] on span "Add New" at bounding box center [919, 166] width 38 height 9
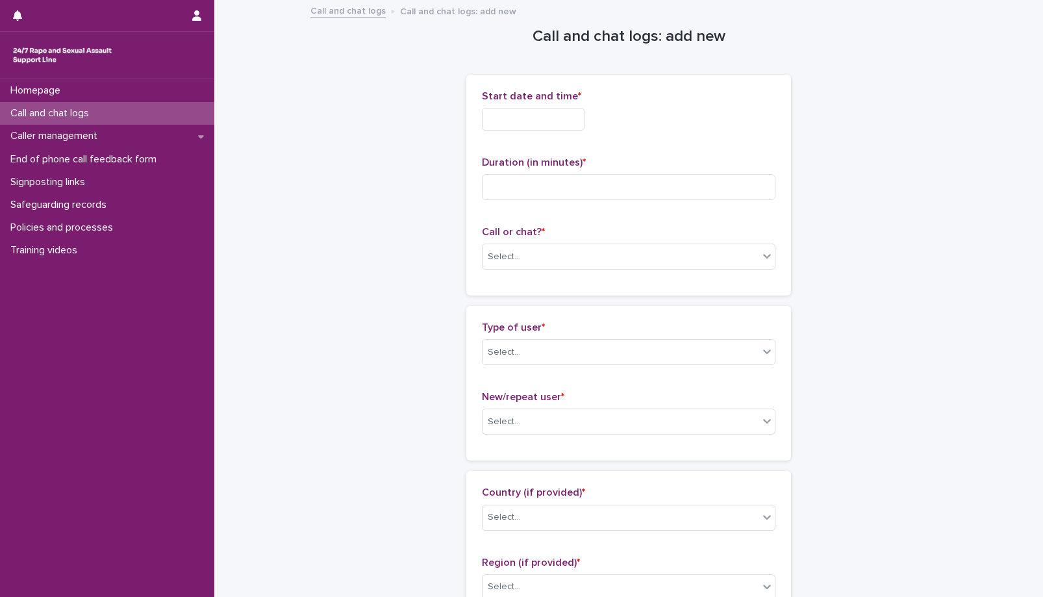
click at [540, 123] on input "text" at bounding box center [533, 119] width 103 height 23
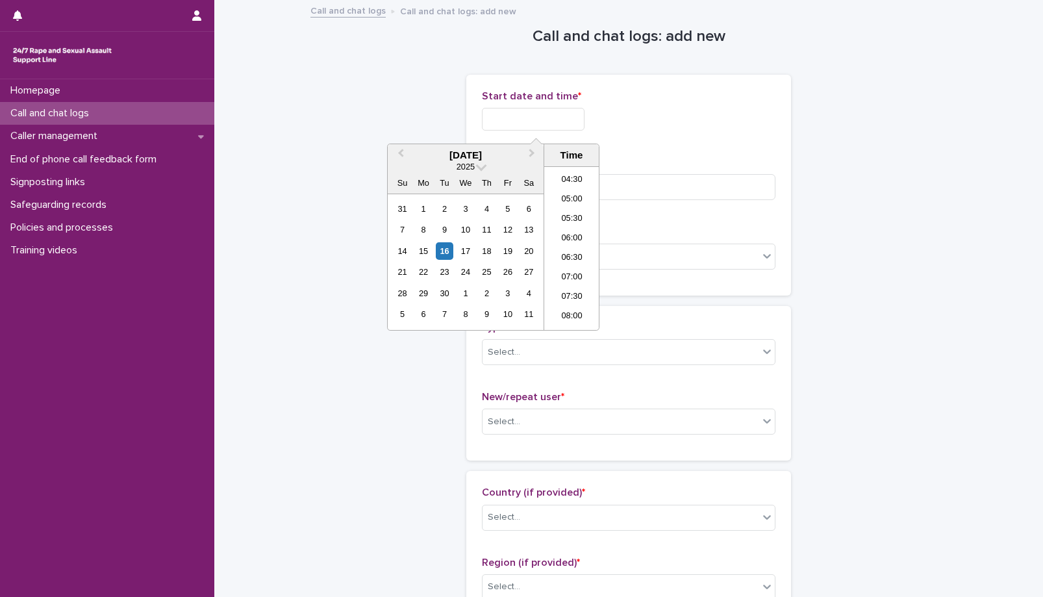
scroll to position [195, 0]
click at [450, 252] on div "16" at bounding box center [445, 251] width 18 height 18
click at [425, 253] on div "15" at bounding box center [423, 251] width 18 height 18
click at [573, 297] on li "23:00" at bounding box center [571, 300] width 55 height 19
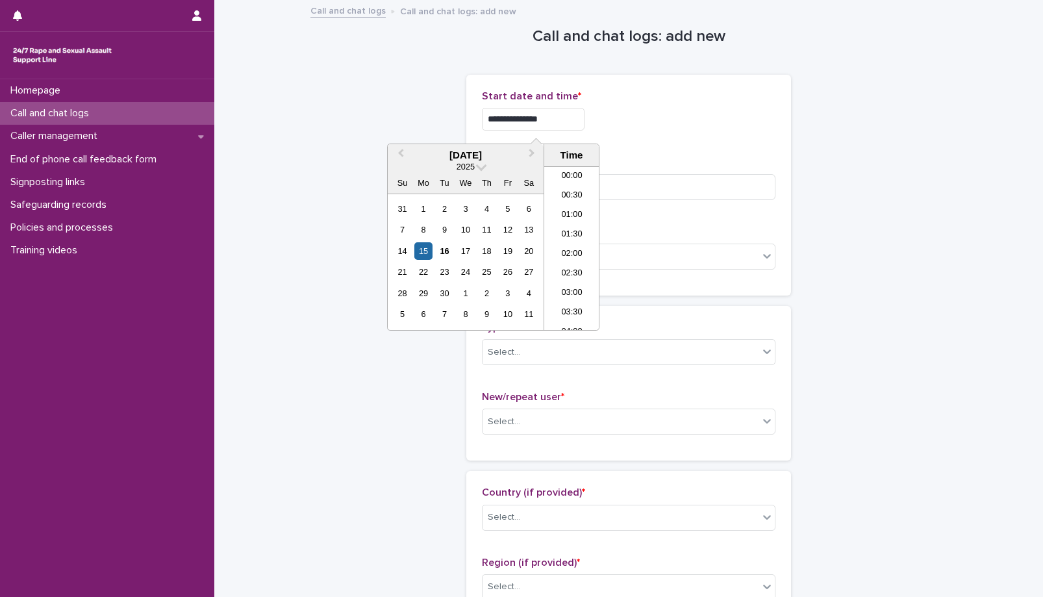
click at [553, 130] on input "**********" at bounding box center [533, 119] width 103 height 23
type input "**********"
click at [679, 91] on p "Start date and time *" at bounding box center [628, 96] width 293 height 12
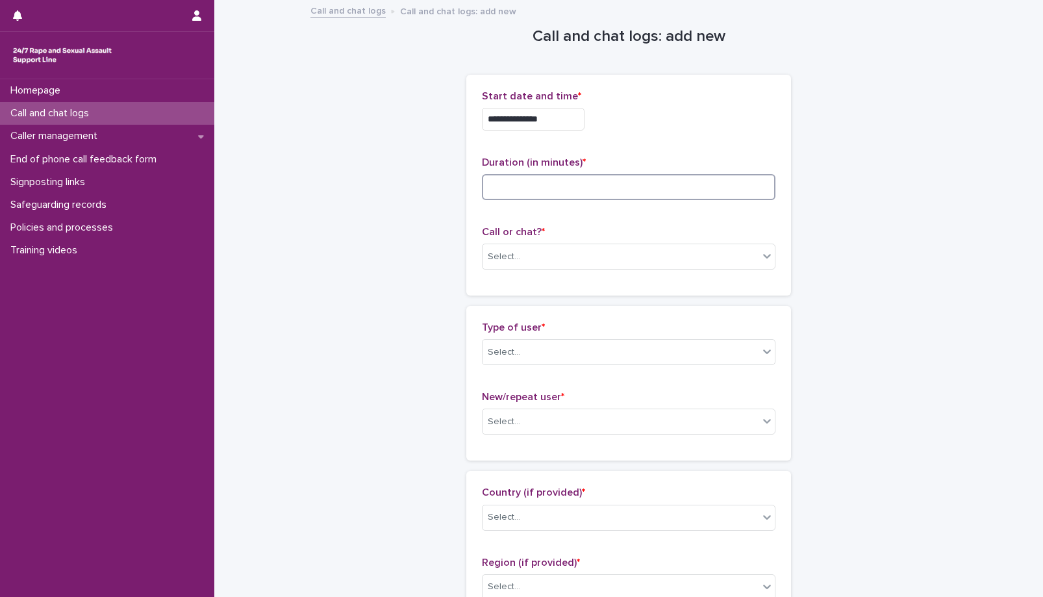
click at [591, 184] on input at bounding box center [628, 187] width 293 height 26
type input "**"
click at [550, 243] on div "Select..." at bounding box center [628, 256] width 293 height 26
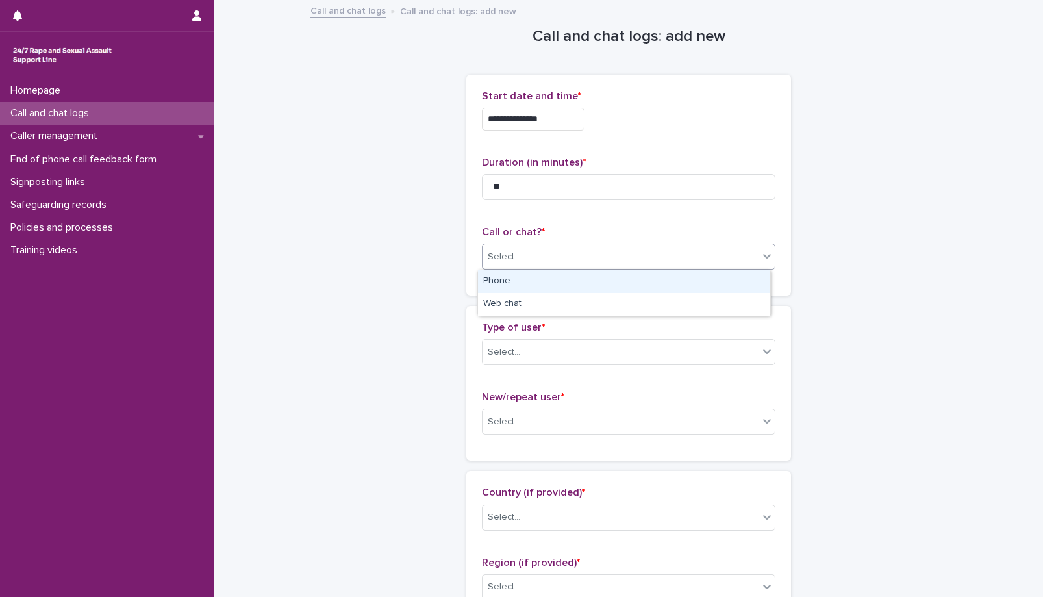
click at [516, 286] on div "Phone" at bounding box center [624, 281] width 292 height 23
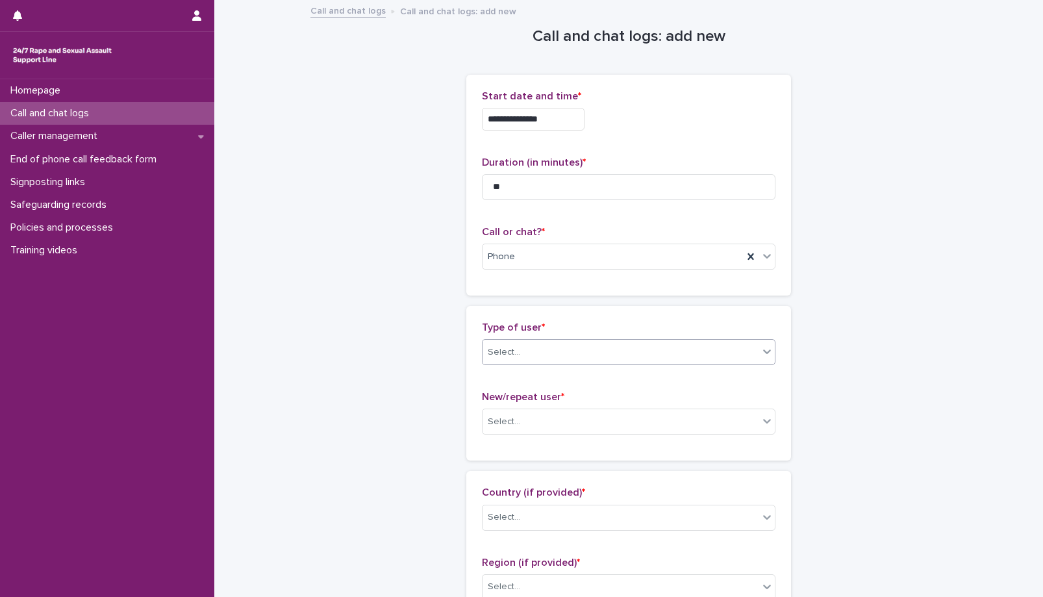
drag, startPoint x: 517, startPoint y: 338, endPoint x: 521, endPoint y: 363, distance: 25.6
click at [520, 354] on div "Type of user * Select..." at bounding box center [628, 348] width 293 height 54
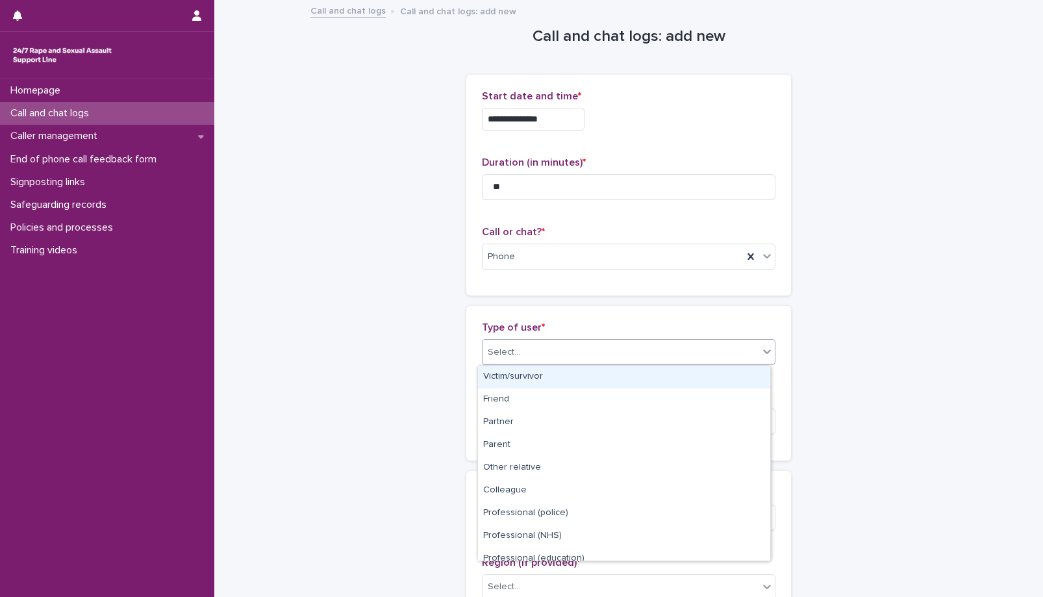
click at [521, 363] on div "Select..." at bounding box center [628, 352] width 293 height 26
click at [521, 383] on div "Victim/survivor" at bounding box center [624, 377] width 292 height 23
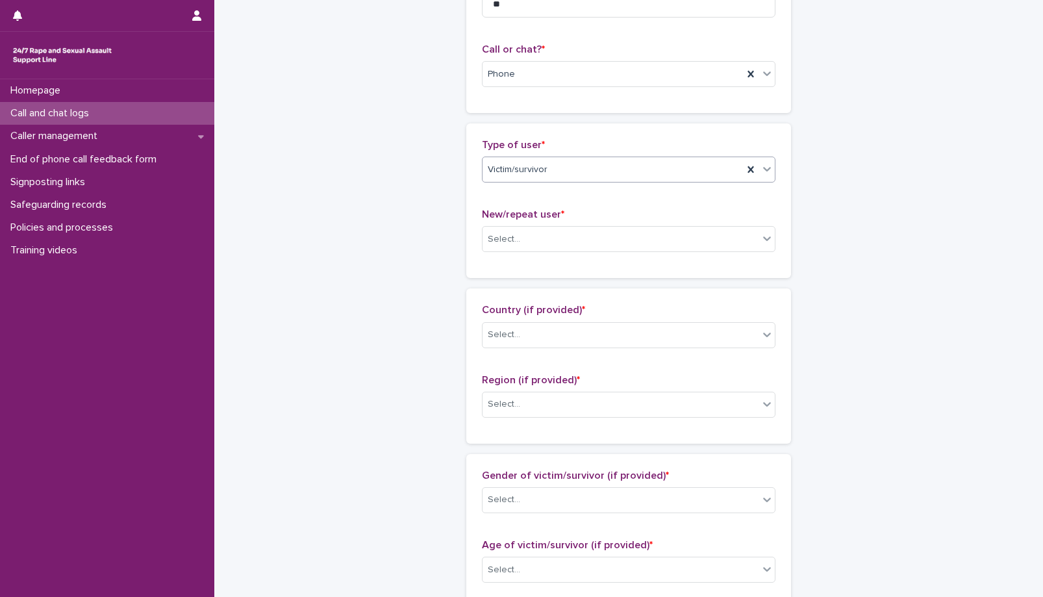
scroll to position [260, 0]
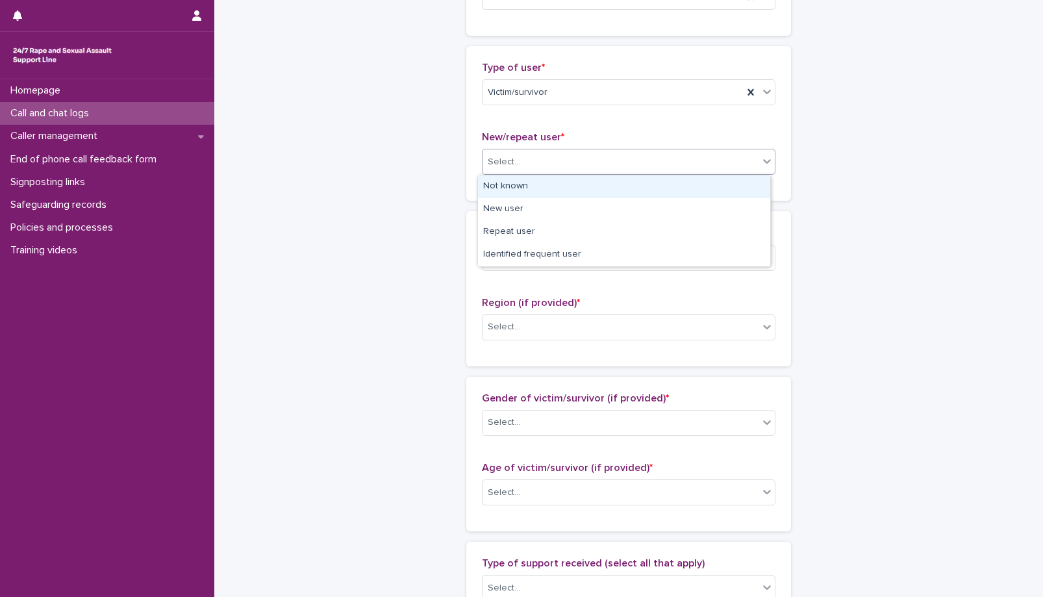
click at [530, 172] on div "Select..." at bounding box center [620, 161] width 276 height 21
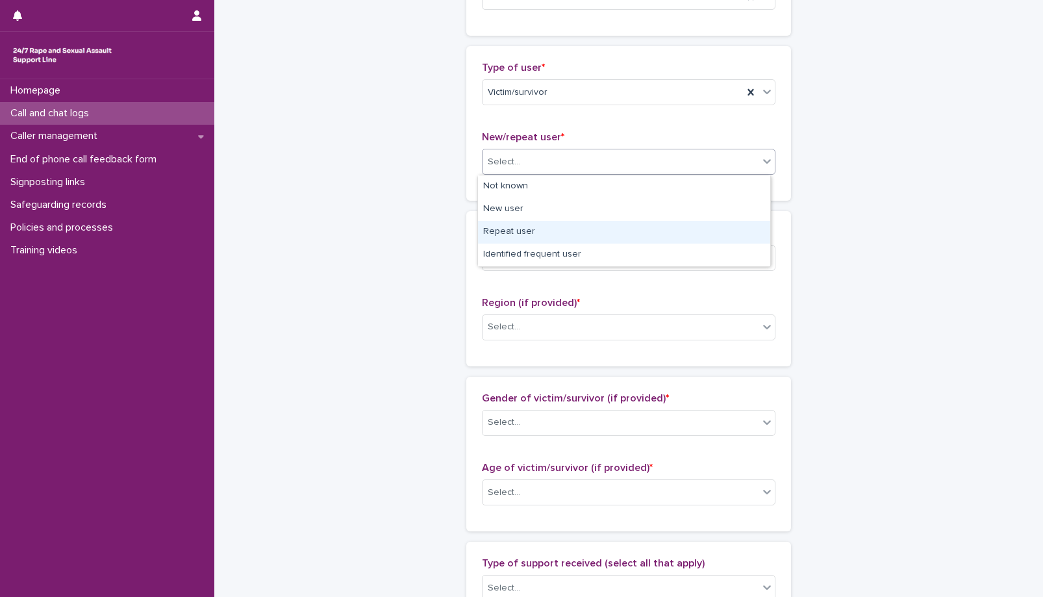
click at [522, 234] on div "Repeat user" at bounding box center [624, 232] width 292 height 23
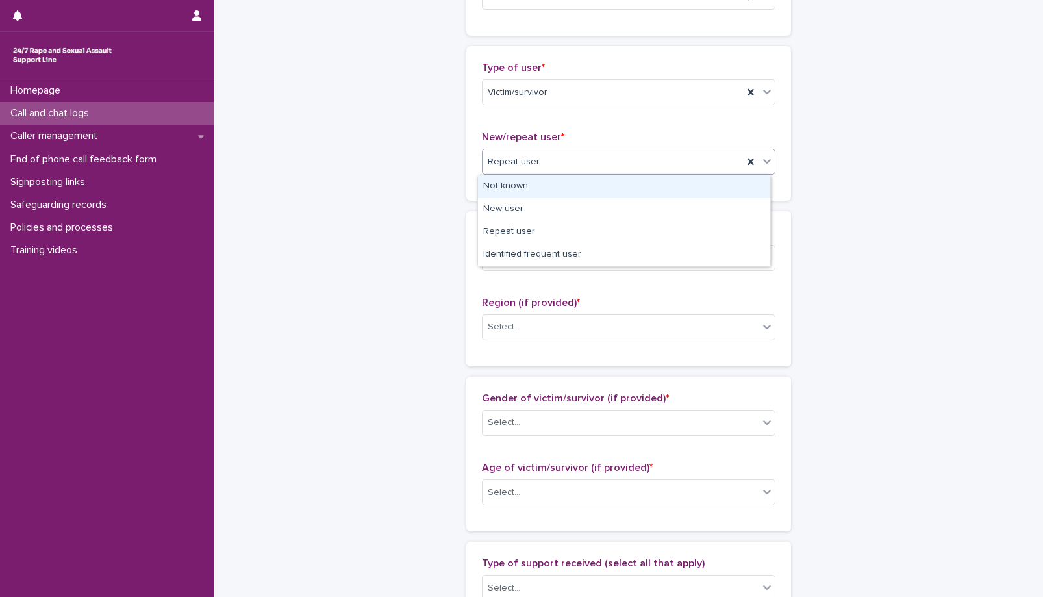
click at [560, 161] on div "Repeat user" at bounding box center [612, 161] width 260 height 21
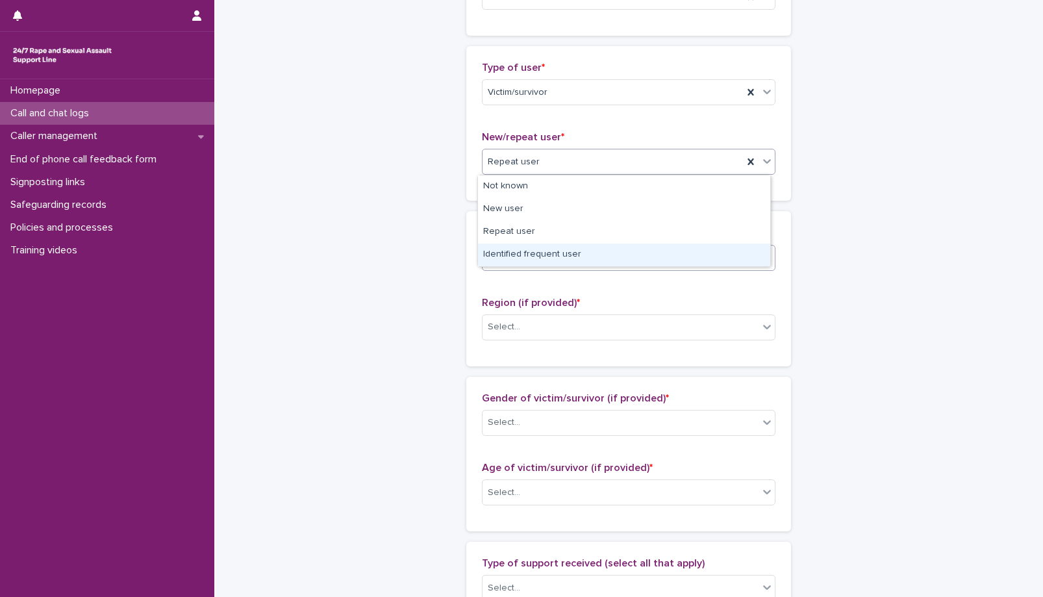
click at [539, 254] on div "Identified frequent user" at bounding box center [624, 254] width 292 height 23
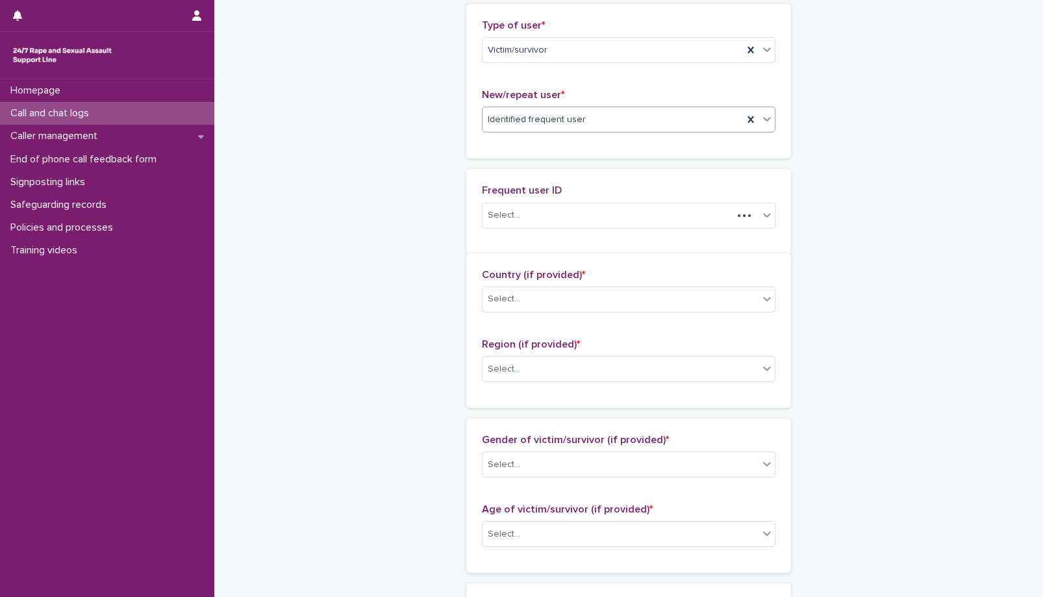
scroll to position [307, 0]
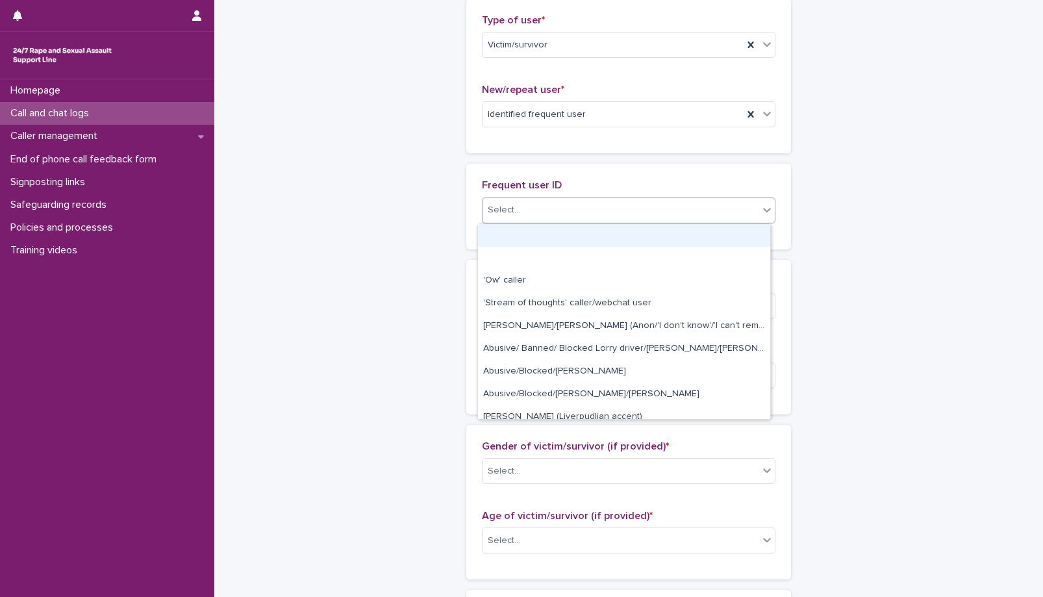
click at [560, 217] on div "Select..." at bounding box center [620, 209] width 276 height 21
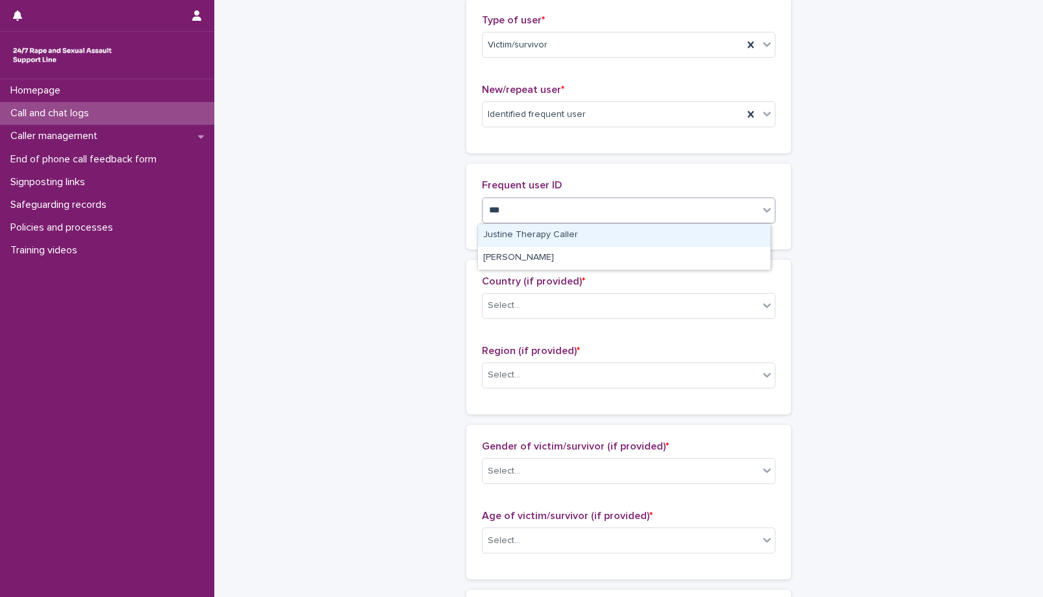
type input "****"
click at [588, 232] on div "[PERSON_NAME]" at bounding box center [624, 235] width 292 height 23
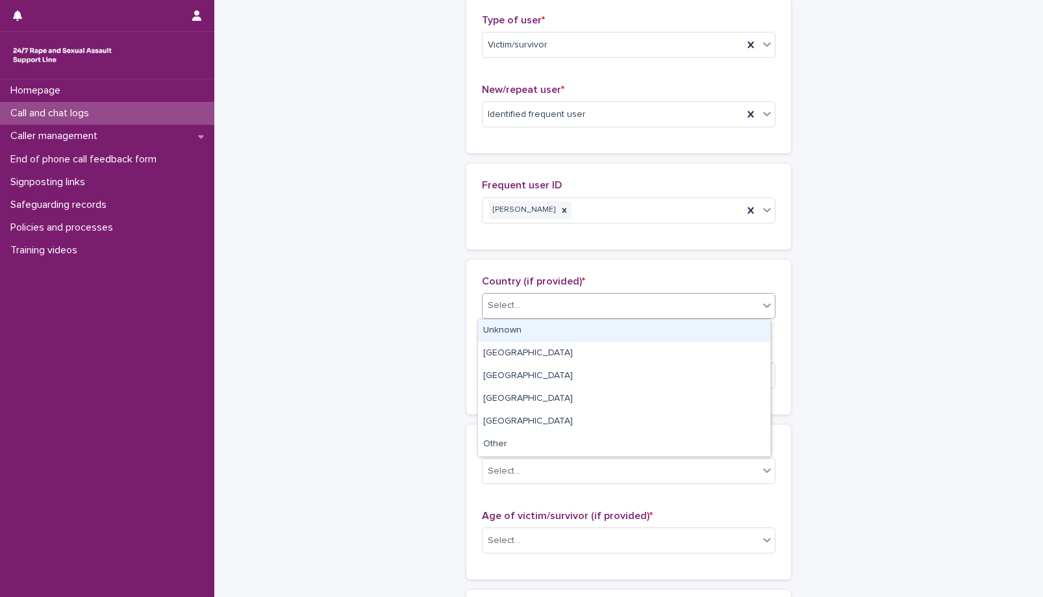
click at [554, 311] on div "Select..." at bounding box center [620, 305] width 276 height 21
drag, startPoint x: 493, startPoint y: 328, endPoint x: 509, endPoint y: 336, distance: 18.3
click at [494, 330] on div "Unknown" at bounding box center [624, 330] width 292 height 23
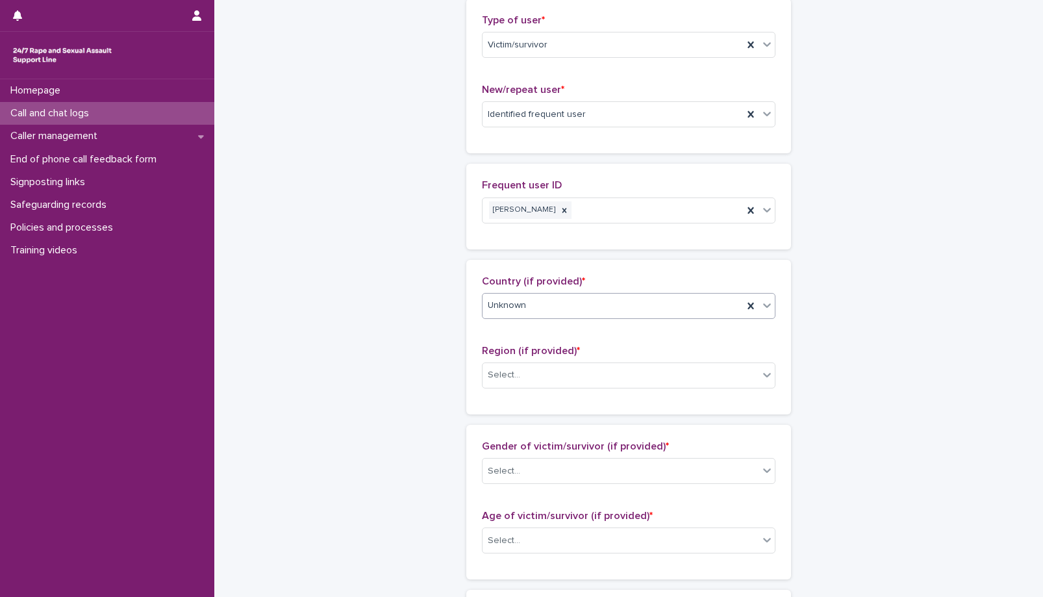
click at [527, 392] on div "Region (if provided) * Select..." at bounding box center [628, 372] width 293 height 54
click at [525, 375] on div "Select..." at bounding box center [620, 374] width 276 height 21
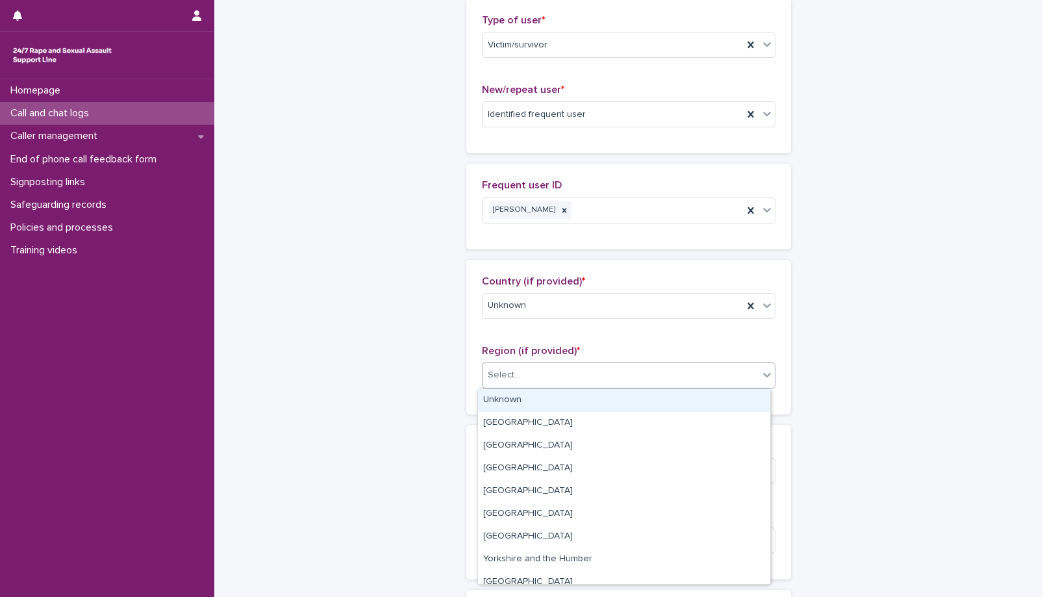
click at [500, 396] on div "Unknown" at bounding box center [624, 400] width 292 height 23
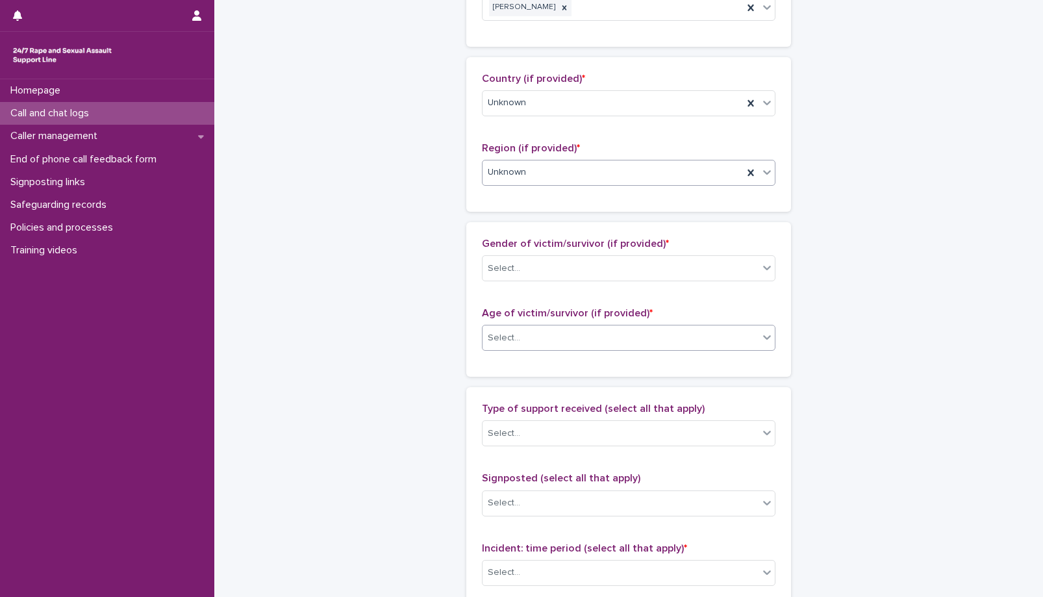
scroll to position [567, 0]
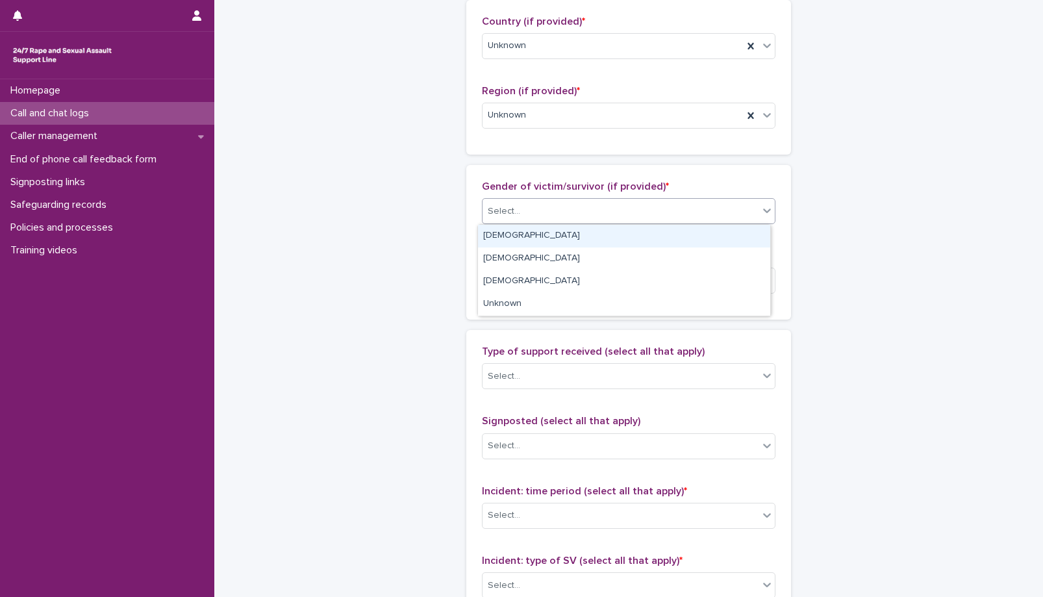
click at [553, 205] on div "Select..." at bounding box center [620, 211] width 276 height 21
click at [514, 236] on div "[DEMOGRAPHIC_DATA]" at bounding box center [624, 236] width 292 height 23
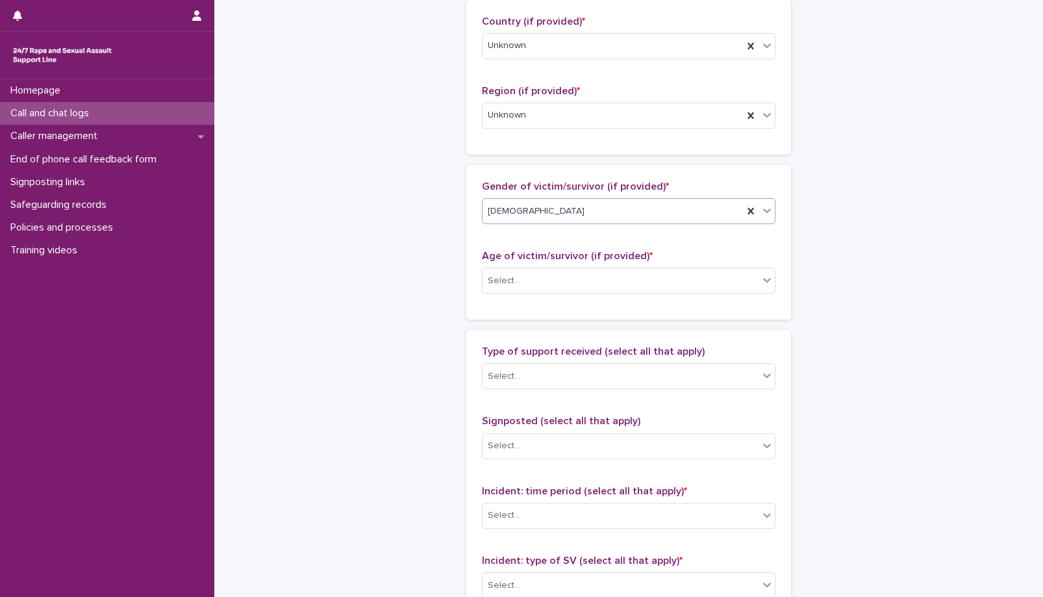
click at [534, 294] on div "Age of victim/survivor (if provided) * Select..." at bounding box center [628, 277] width 293 height 54
click at [525, 286] on div "Select..." at bounding box center [620, 280] width 276 height 21
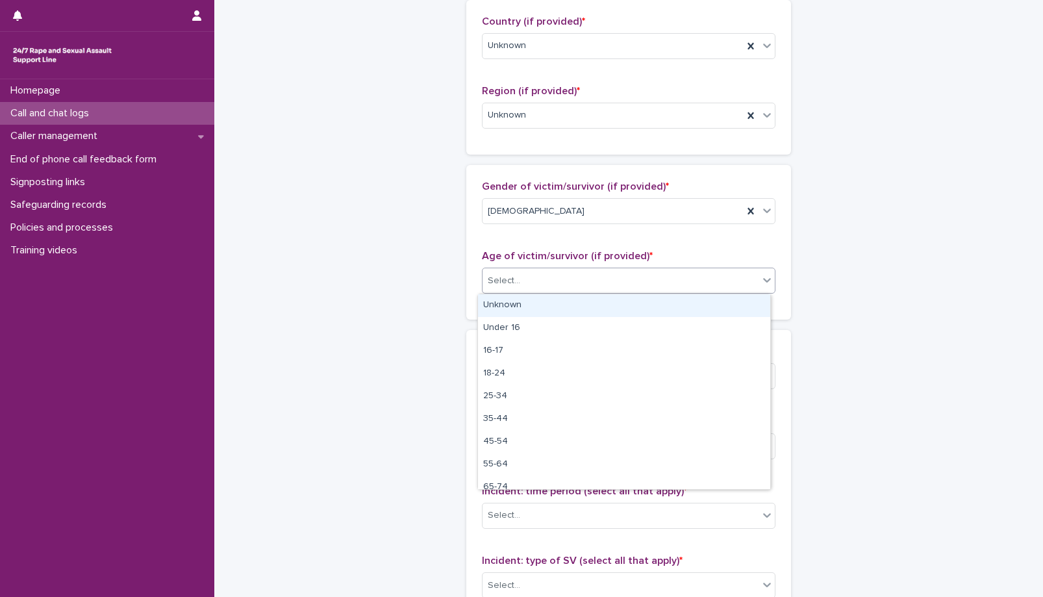
click at [522, 304] on div "Unknown" at bounding box center [624, 305] width 292 height 23
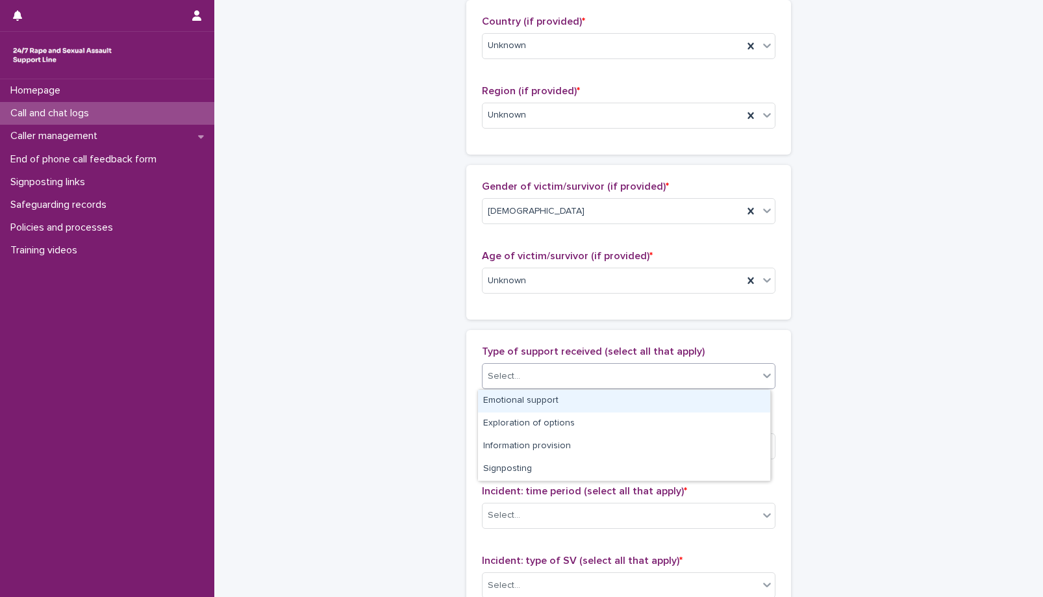
click at [534, 377] on div "Select..." at bounding box center [620, 376] width 276 height 21
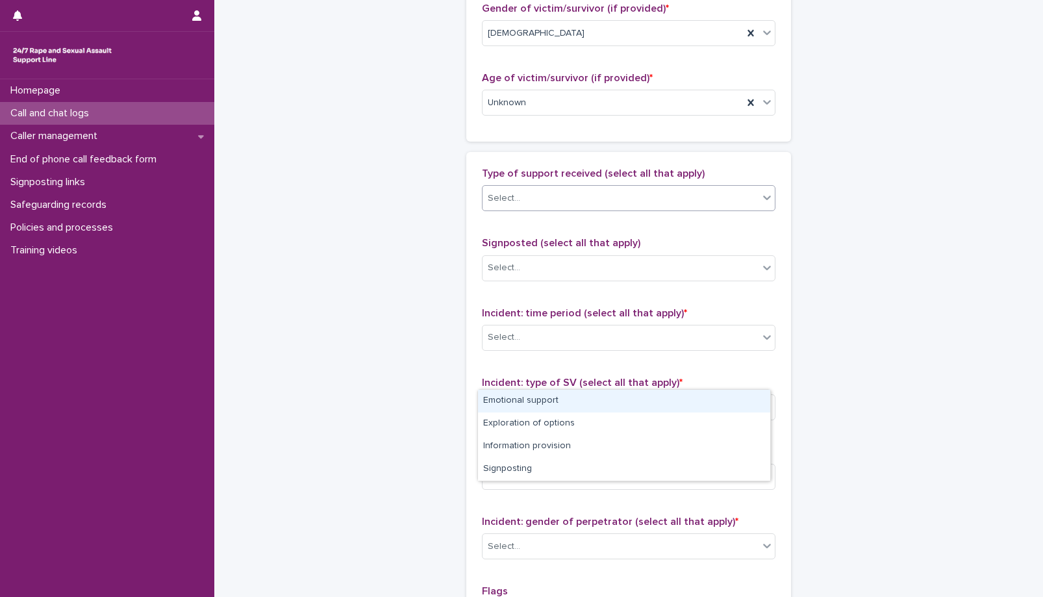
scroll to position [762, 0]
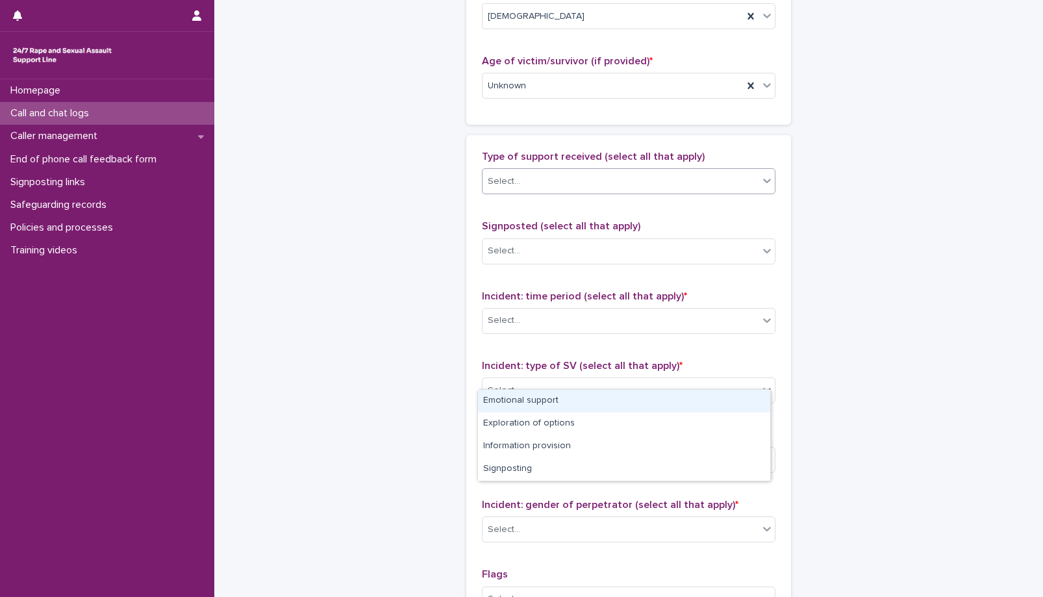
click at [543, 397] on div "Emotional support" at bounding box center [624, 401] width 292 height 23
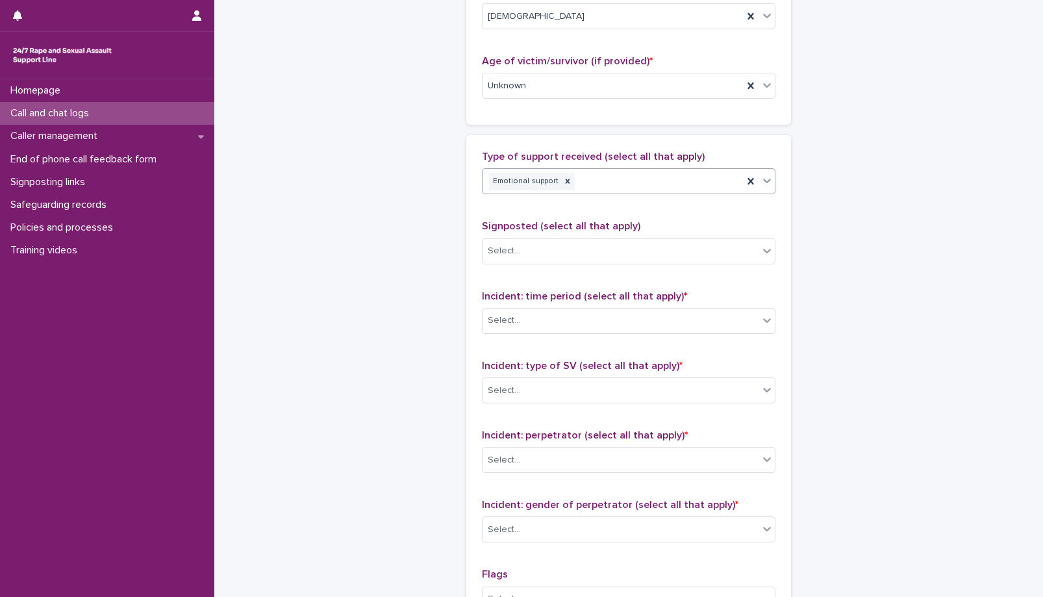
click at [590, 268] on div "Signposted (select all that apply) Select..." at bounding box center [628, 247] width 293 height 54
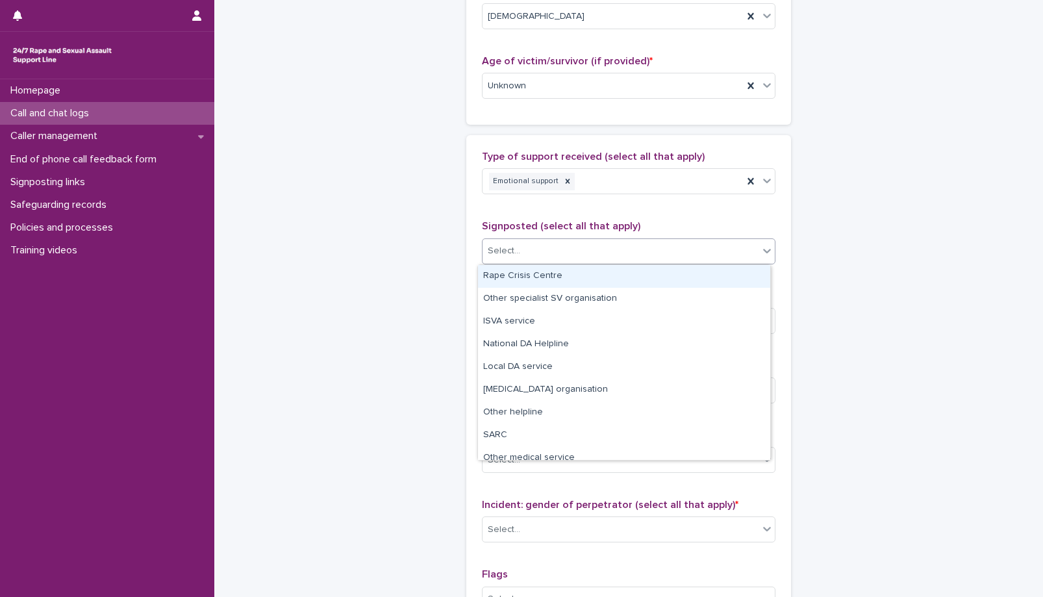
click at [588, 238] on div "Select..." at bounding box center [628, 251] width 293 height 26
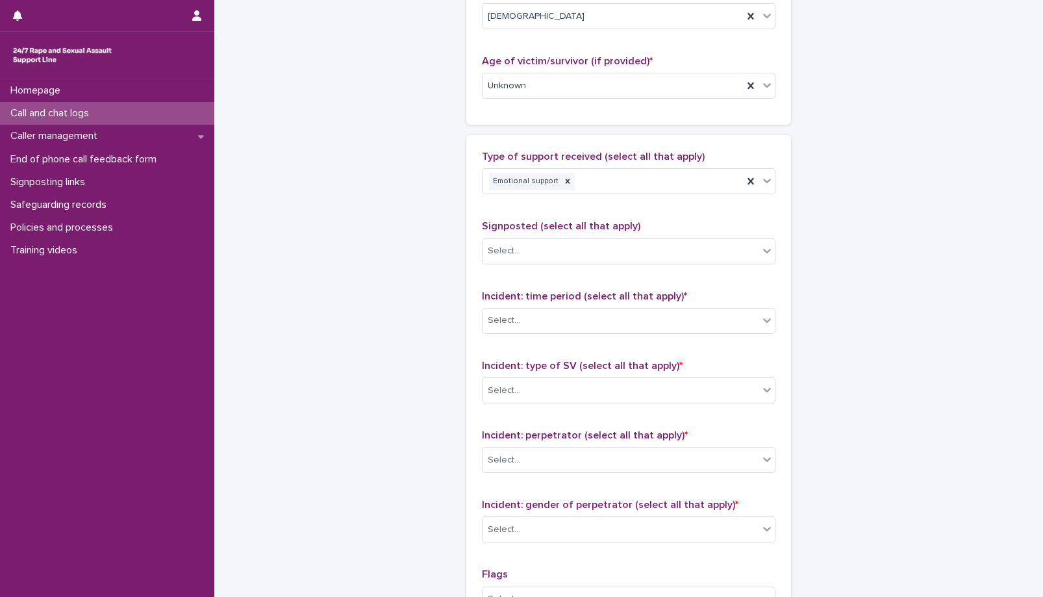
click at [569, 310] on div "Select..." at bounding box center [620, 320] width 276 height 21
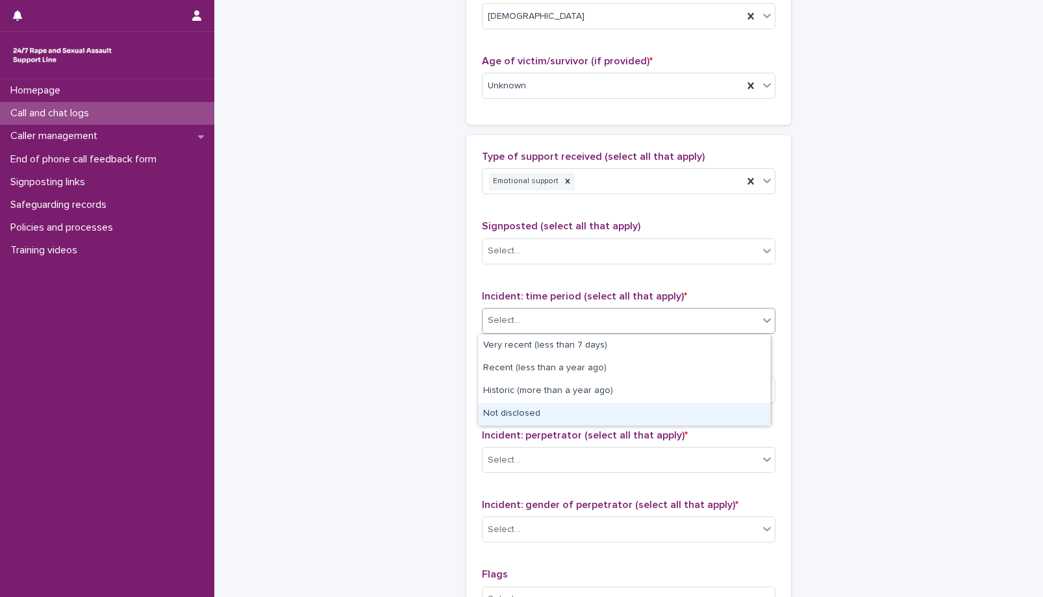
click at [528, 408] on div "Not disclosed" at bounding box center [624, 414] width 292 height 23
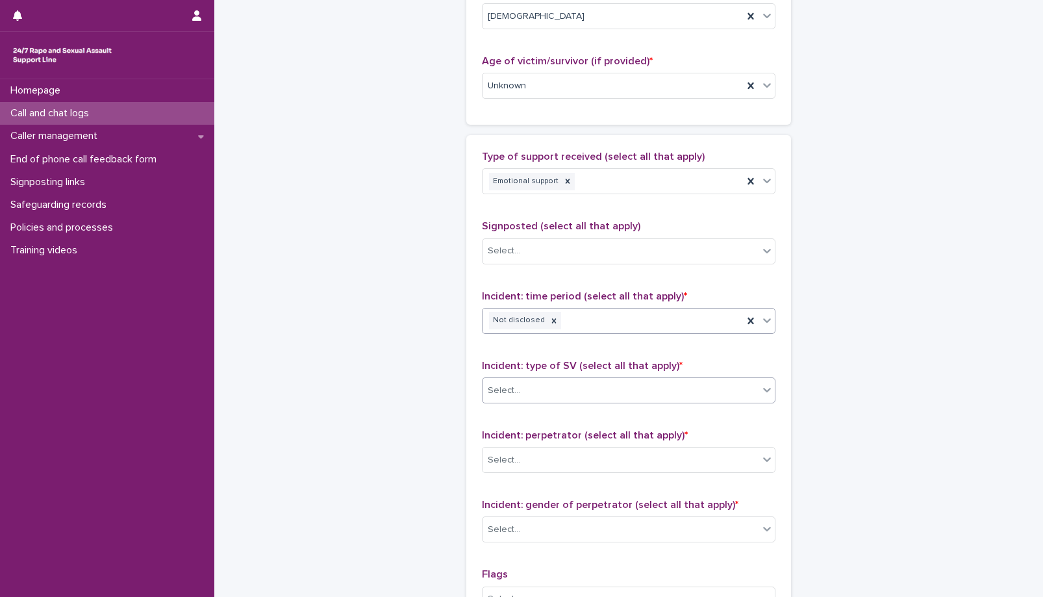
click at [545, 398] on div "Select..." at bounding box center [620, 390] width 276 height 21
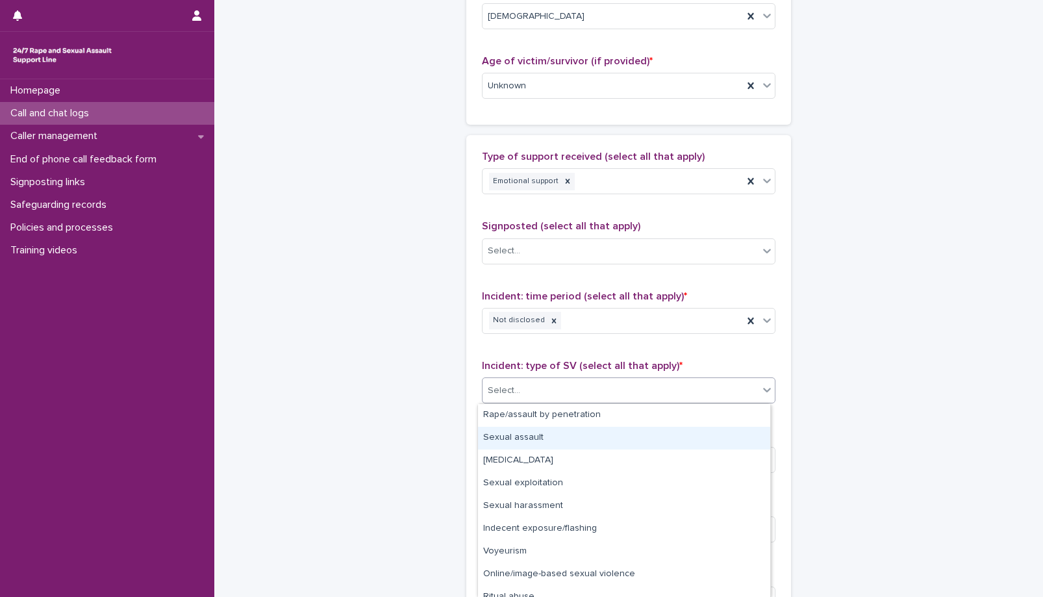
click at [520, 442] on div "Sexual assault" at bounding box center [624, 438] width 292 height 23
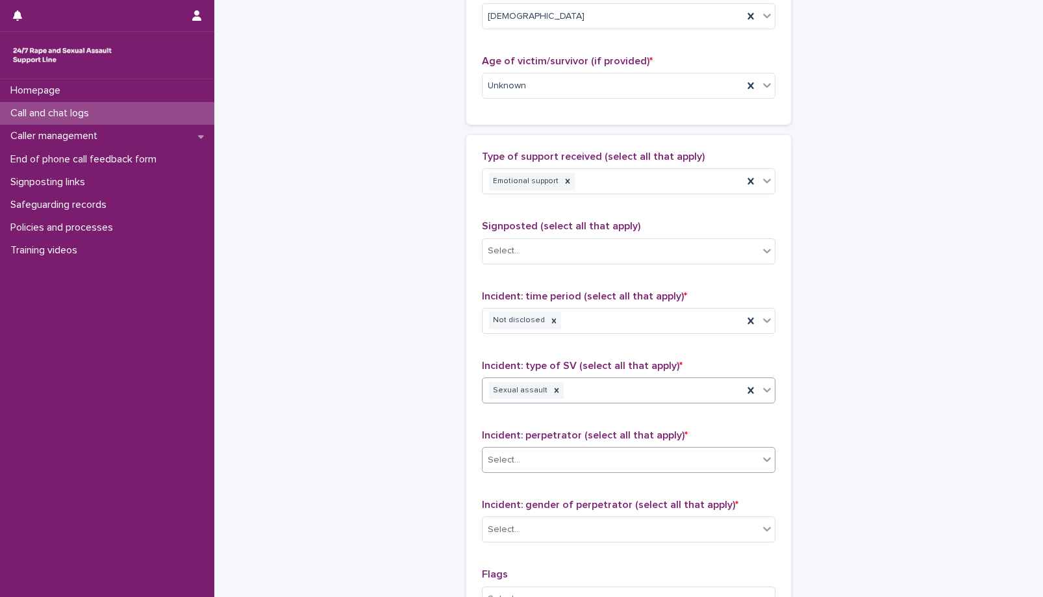
click at [562, 458] on div "Select..." at bounding box center [620, 459] width 276 height 21
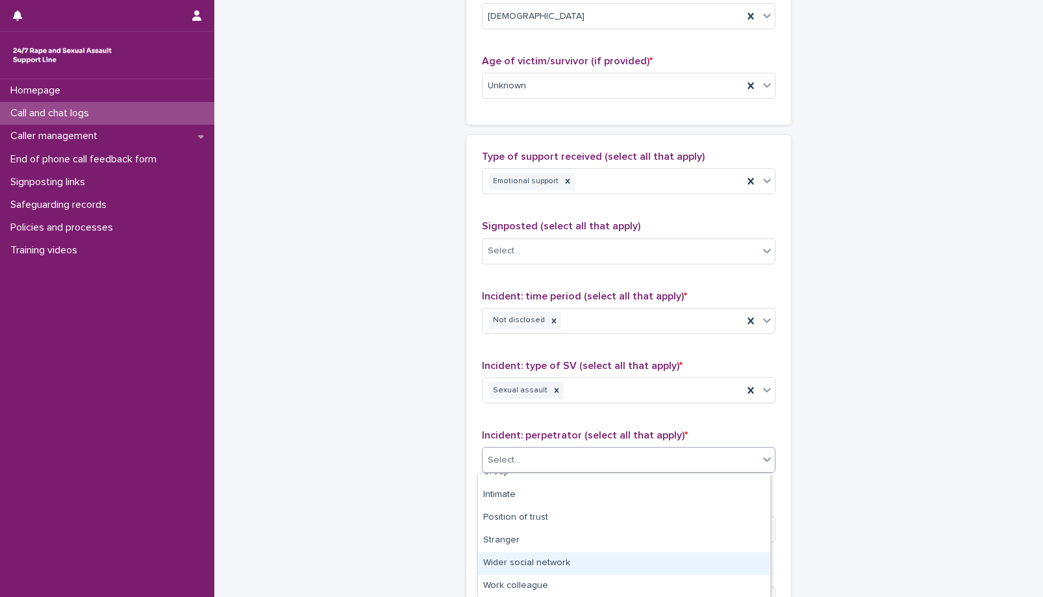
scroll to position [61, 0]
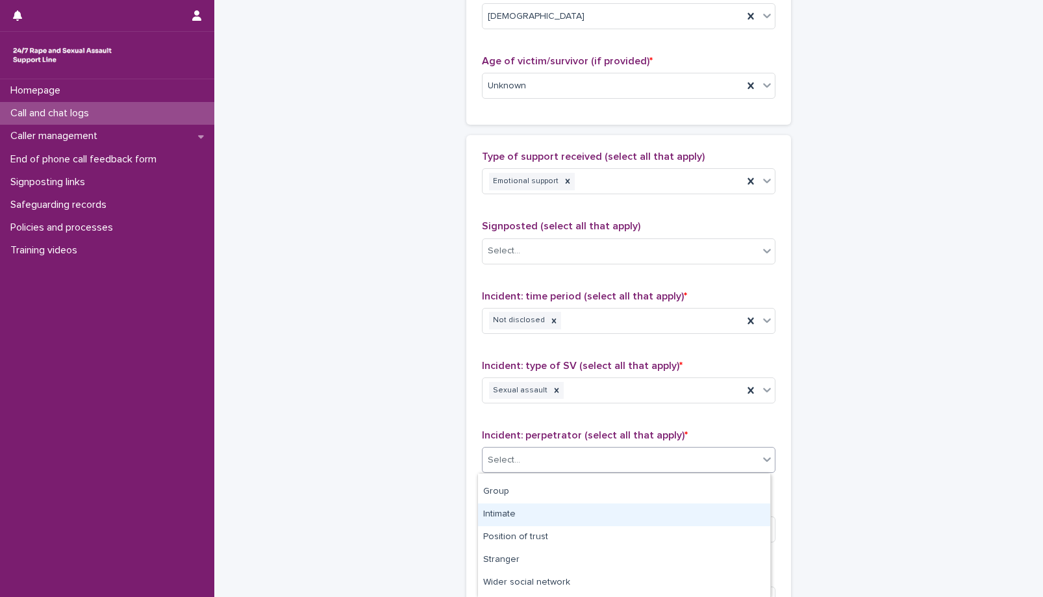
click at [514, 516] on div "Intimate" at bounding box center [624, 514] width 292 height 23
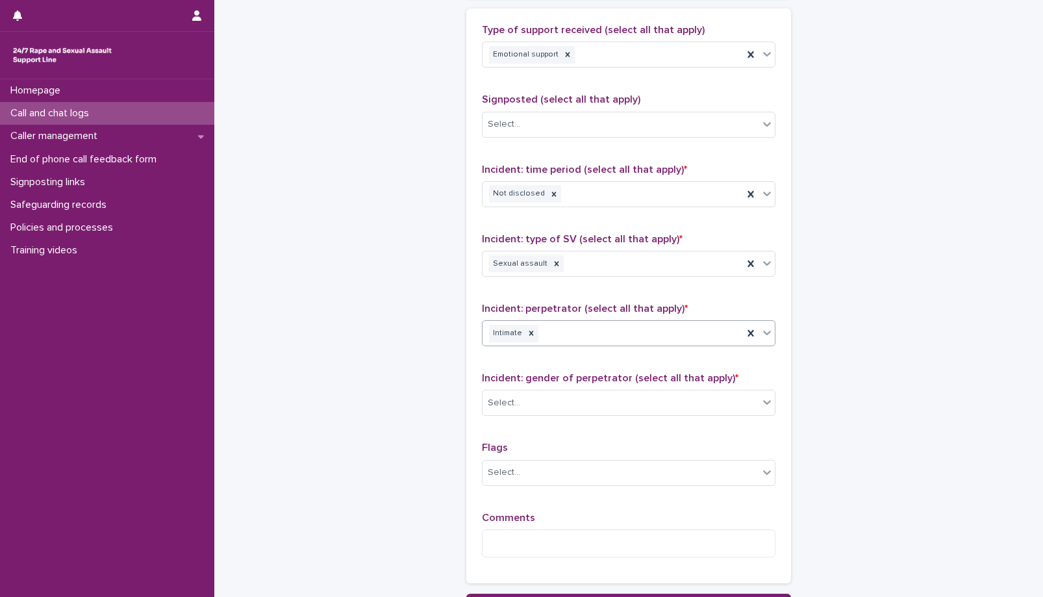
scroll to position [891, 0]
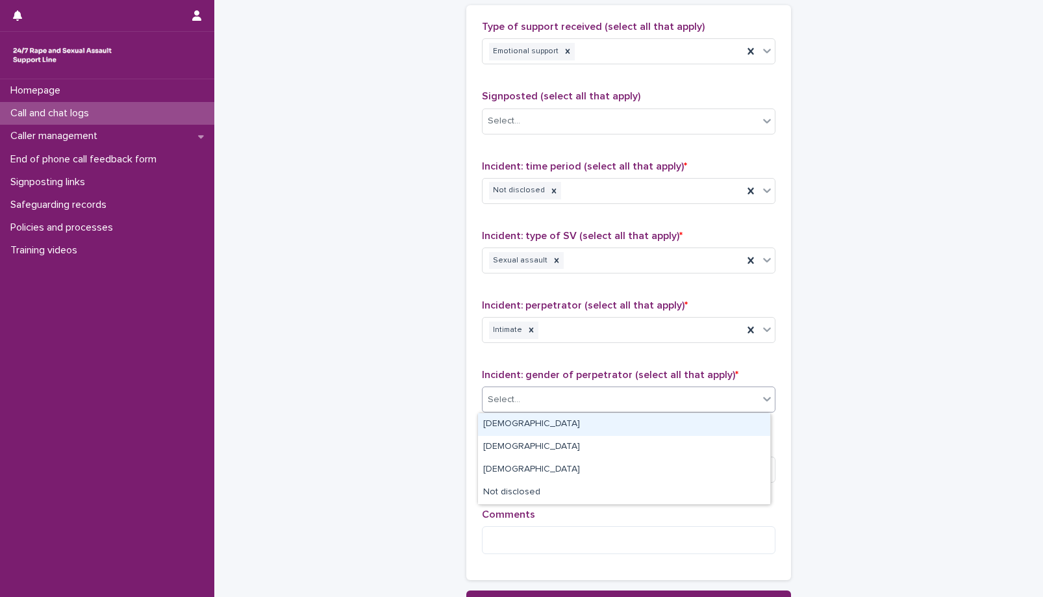
click at [541, 406] on div "Select..." at bounding box center [620, 399] width 276 height 21
click at [491, 417] on div "[DEMOGRAPHIC_DATA]" at bounding box center [624, 424] width 292 height 23
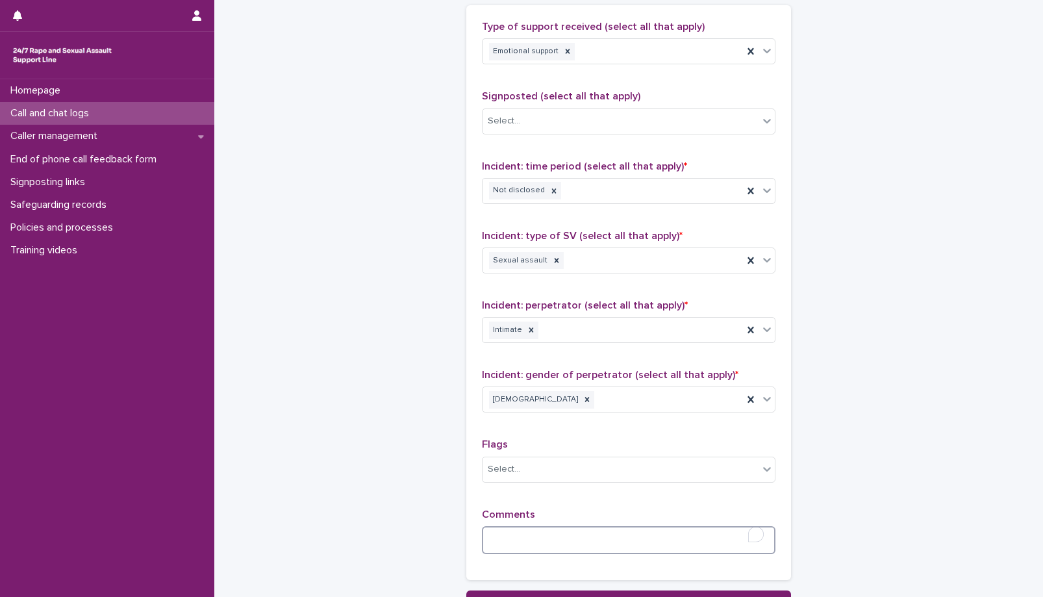
click at [538, 543] on textarea "To enrich screen reader interactions, please activate Accessibility in Grammarl…" at bounding box center [628, 540] width 293 height 28
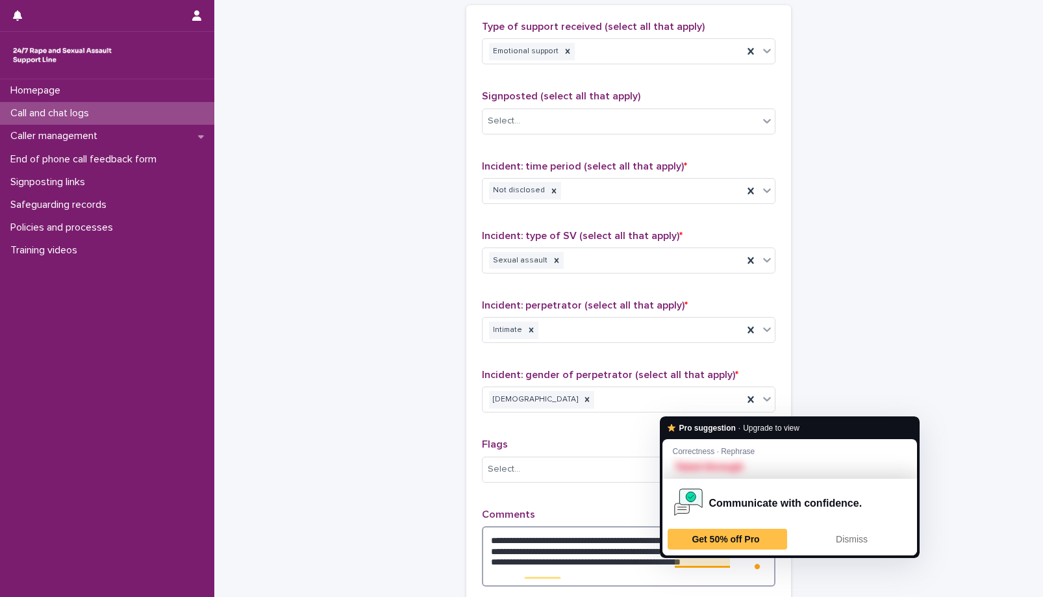
click at [680, 561] on textarea "**********" at bounding box center [628, 556] width 293 height 60
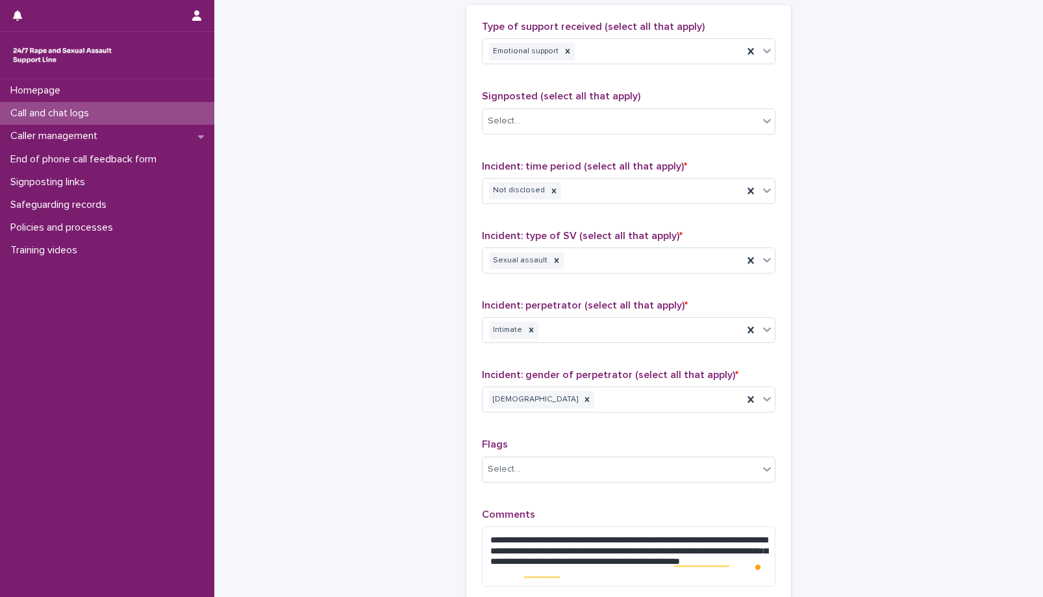
drag, startPoint x: 680, startPoint y: 562, endPoint x: 592, endPoint y: 500, distance: 107.2
click at [590, 499] on div "**********" at bounding box center [628, 309] width 293 height 576
click at [677, 560] on textarea "**********" at bounding box center [628, 556] width 293 height 60
click at [680, 560] on textarea "**********" at bounding box center [628, 556] width 293 height 60
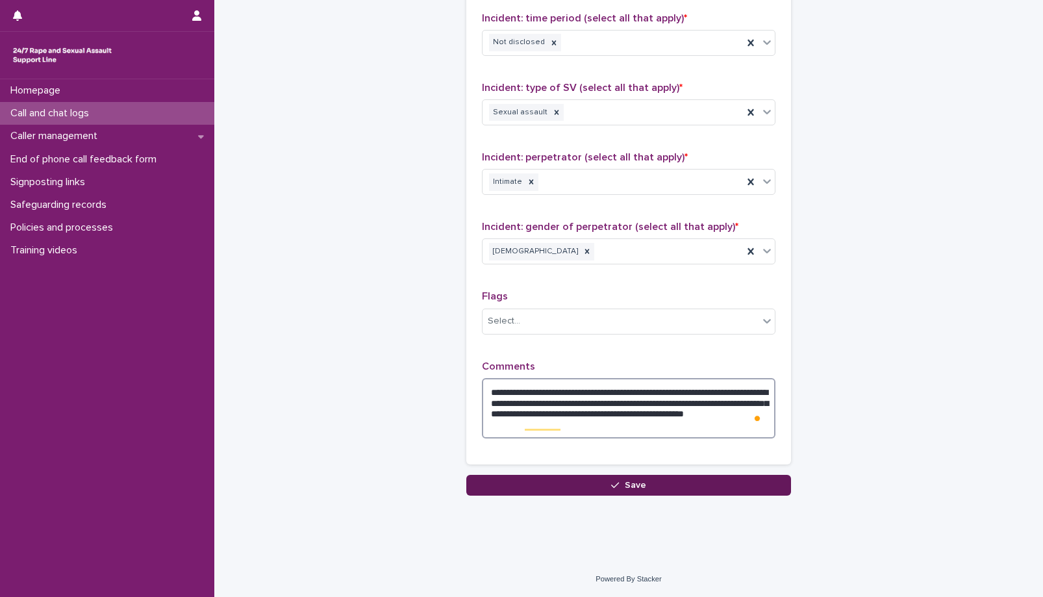
scroll to position [1040, 0]
type textarea "**********"
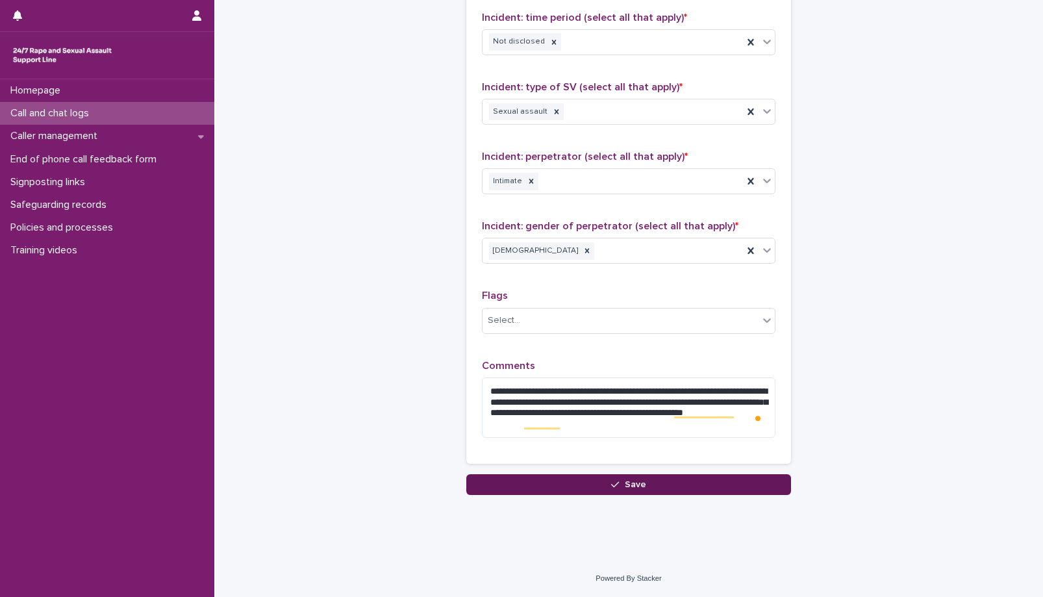
click at [611, 484] on icon "button" at bounding box center [615, 484] width 8 height 9
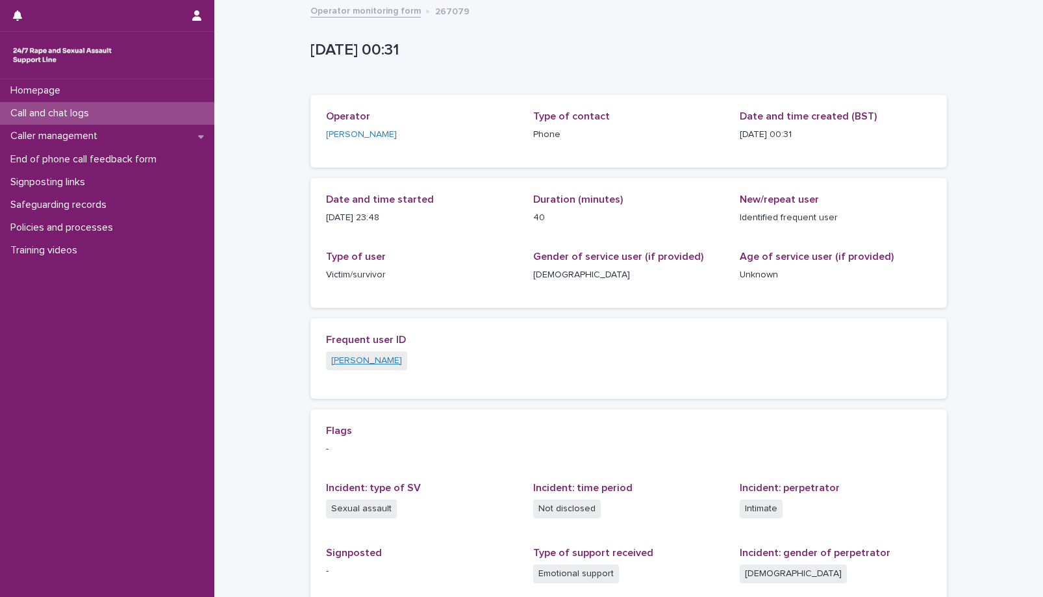
click at [340, 362] on link "[PERSON_NAME]" at bounding box center [366, 361] width 71 height 14
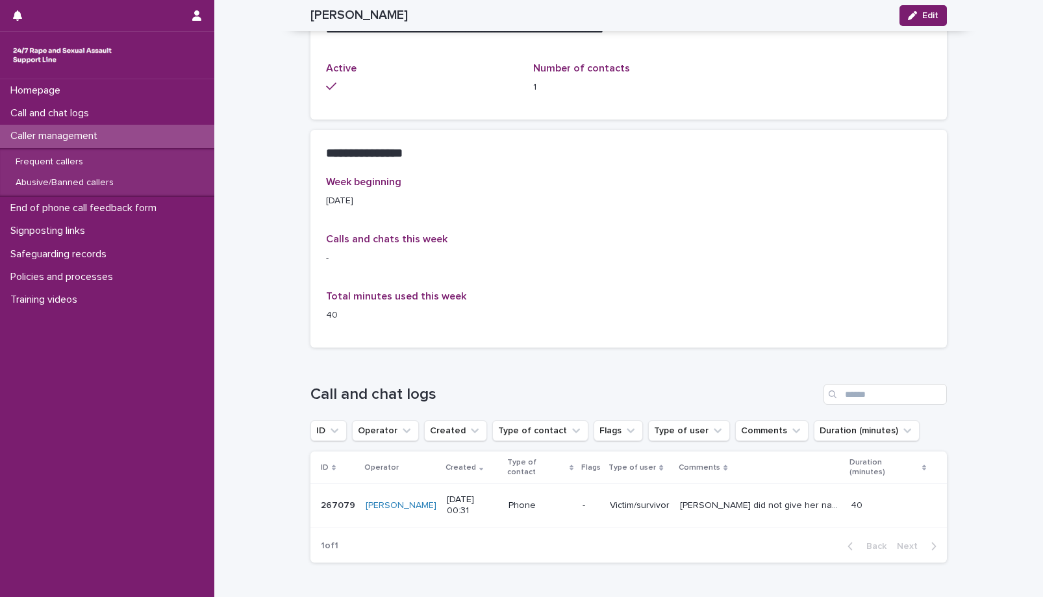
scroll to position [596, 0]
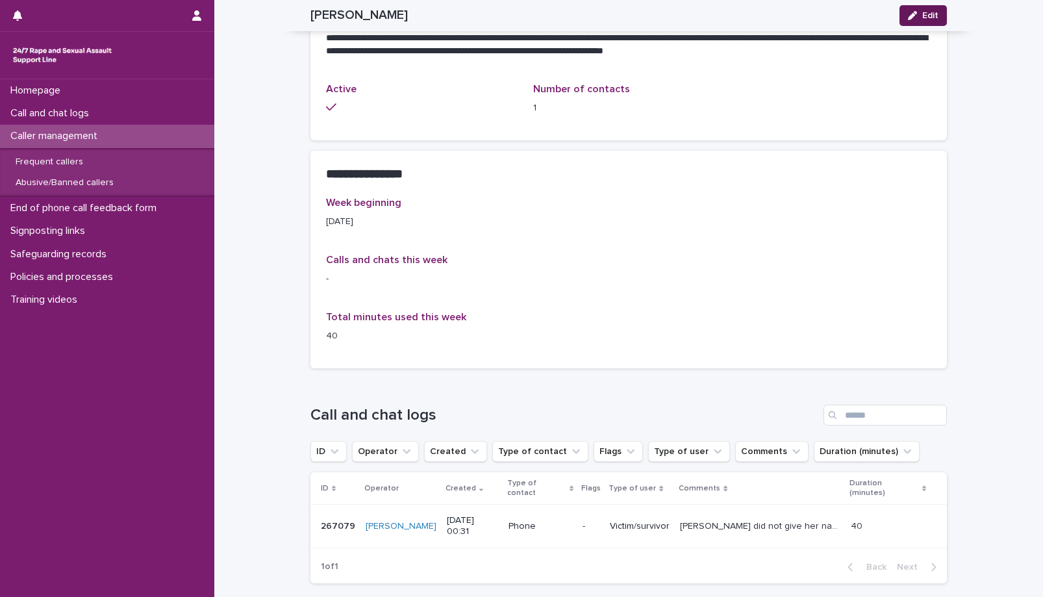
click at [926, 10] on button "Edit" at bounding box center [922, 15] width 47 height 21
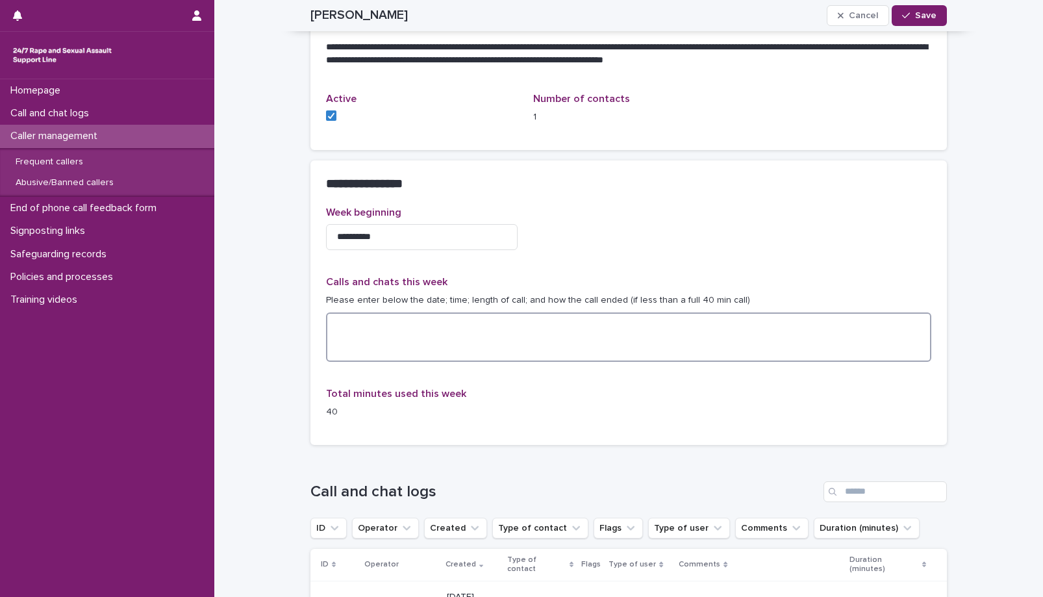
click at [363, 316] on textarea at bounding box center [628, 336] width 605 height 49
type textarea "**********"
click at [624, 377] on div "**********" at bounding box center [628, 317] width 605 height 223
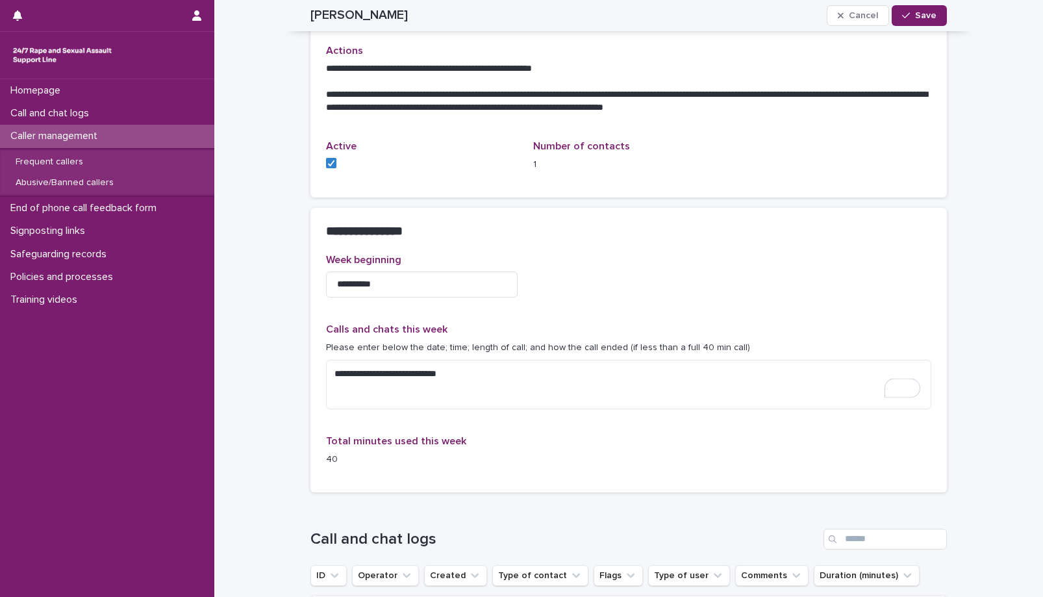
scroll to position [542, 0]
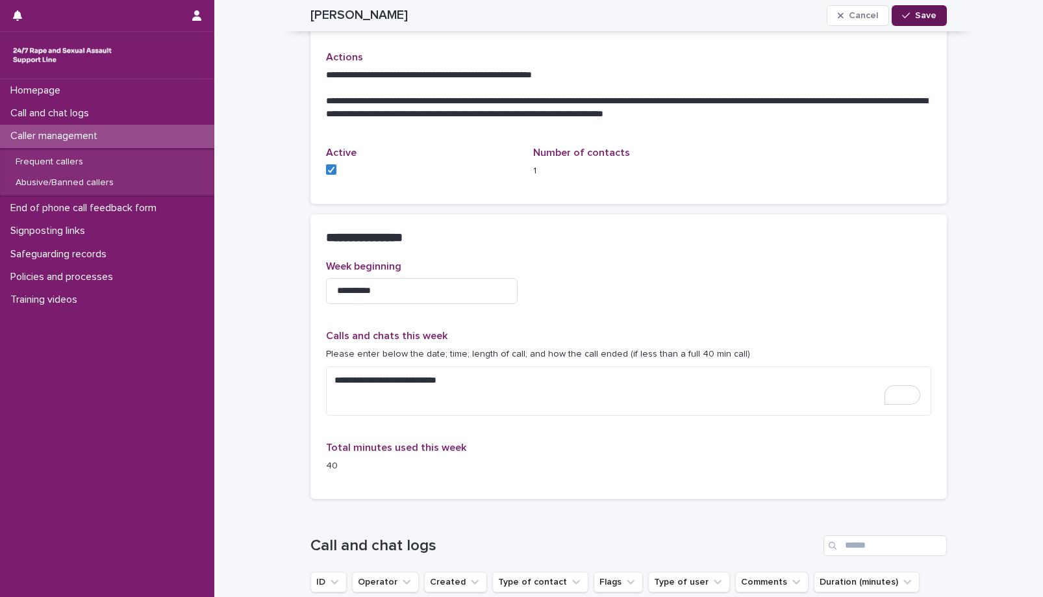
click at [915, 18] on span "Save" at bounding box center [925, 15] width 21 height 9
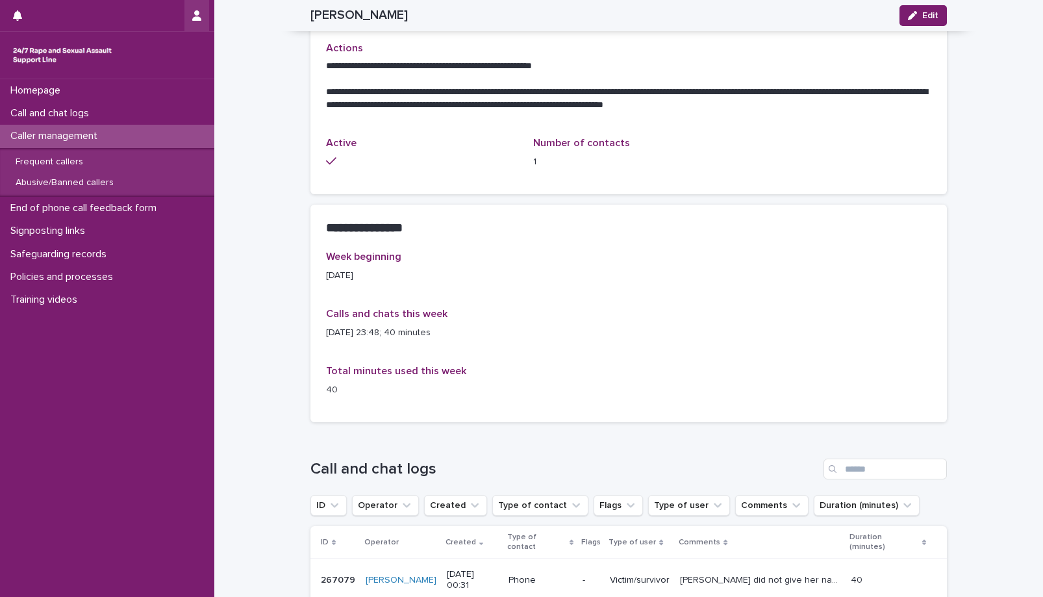
scroll to position [511, 0]
